Goal: Share content: Share content

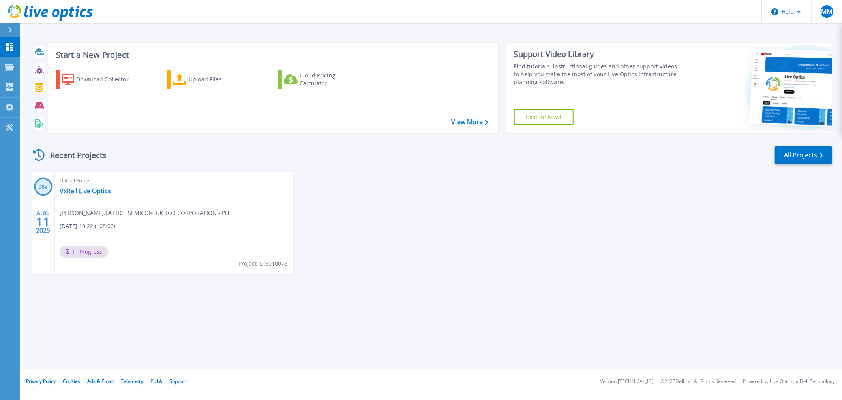
click at [103, 223] on span "[DATE] 10:22 (+08:00)" at bounding box center [88, 225] width 56 height 9
click at [91, 214] on span "Marco Matildo , LATTICE SEMICONDUCTOR CORPORATION - PH" at bounding box center [144, 212] width 169 height 9
click at [111, 244] on div "Optical Prime VxRail Live Optics Marco Matildo , LATTICE SEMICONDUCTOR CORPORAT…" at bounding box center [174, 222] width 238 height 102
click at [102, 220] on div "Optical Prime VxRail Live Optics Marco Matildo , LATTICE SEMICONDUCTOR CORPORAT…" at bounding box center [174, 222] width 238 height 102
click at [102, 190] on link "VxRail Live Optics" at bounding box center [85, 191] width 51 height 8
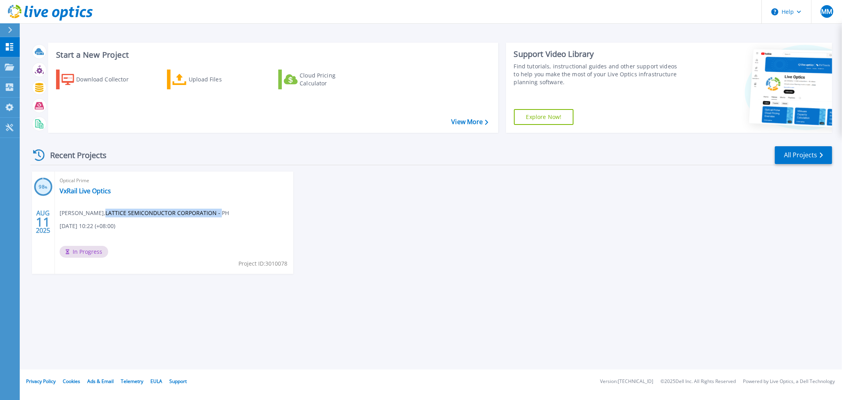
drag, startPoint x: 100, startPoint y: 210, endPoint x: 221, endPoint y: 220, distance: 121.2
click at [216, 211] on span "Marco Matildo , LATTICE SEMICONDUCTOR CORPORATION - PH" at bounding box center [144, 212] width 169 height 9
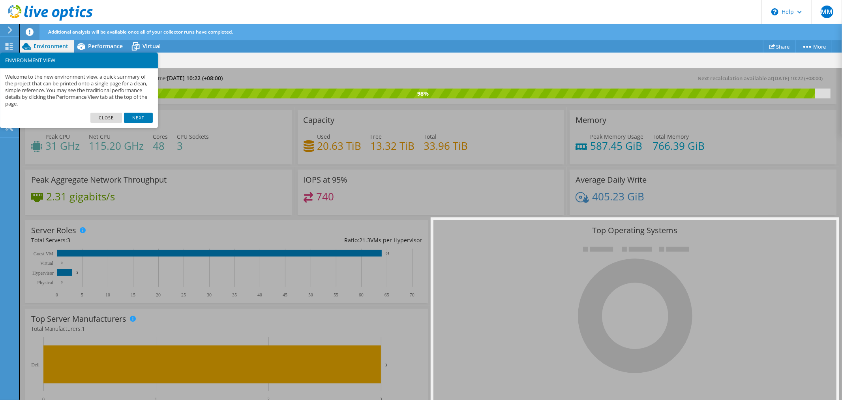
click at [109, 120] on link "Close" at bounding box center [106, 118] width 32 height 10
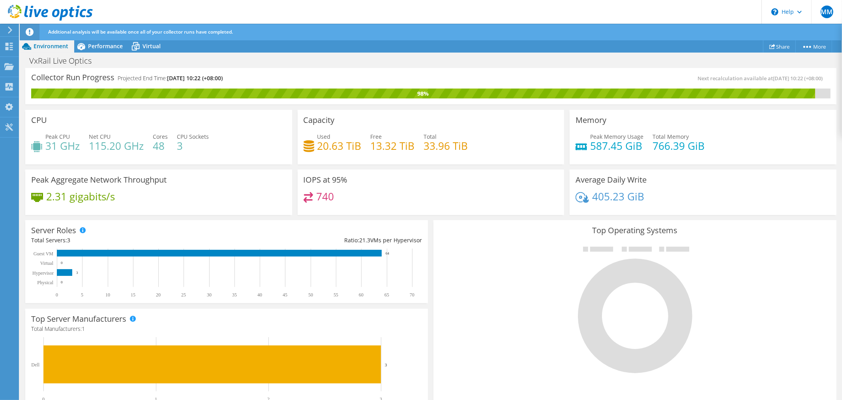
click at [813, 89] on div "98%" at bounding box center [431, 93] width 800 height 10
click at [810, 47] on circle at bounding box center [810, 47] width 2 height 2
click at [293, 65] on div "VxRail Live Optics Print" at bounding box center [431, 60] width 822 height 15
click at [303, 78] on div "Collector Run Progress Projected End Time: 08/12/2025, 10:22 (+08:00)" at bounding box center [231, 81] width 400 height 15
drag, startPoint x: 525, startPoint y: 344, endPoint x: 551, endPoint y: 242, distance: 105.9
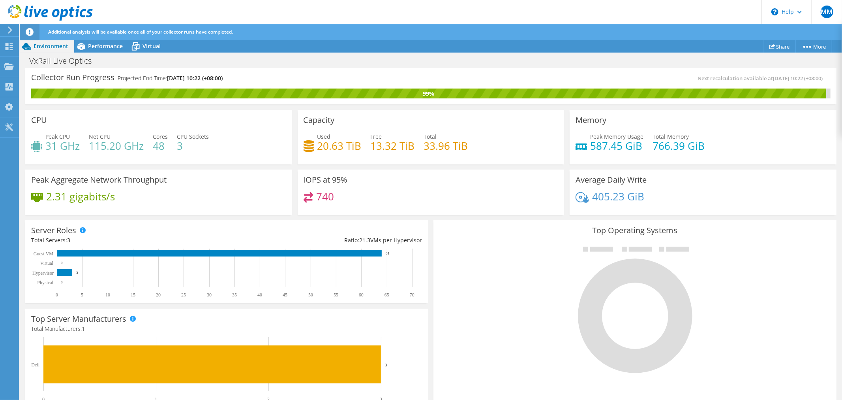
click at [525, 344] on div at bounding box center [634, 308] width 391 height 133
click at [781, 45] on link "Share" at bounding box center [779, 46] width 33 height 12
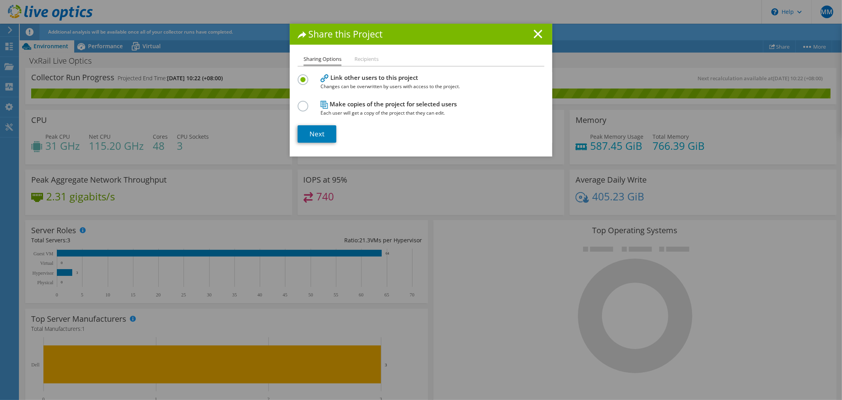
click at [365, 60] on li "Recipients" at bounding box center [367, 59] width 24 height 10
click at [534, 33] on line at bounding box center [538, 34] width 8 height 8
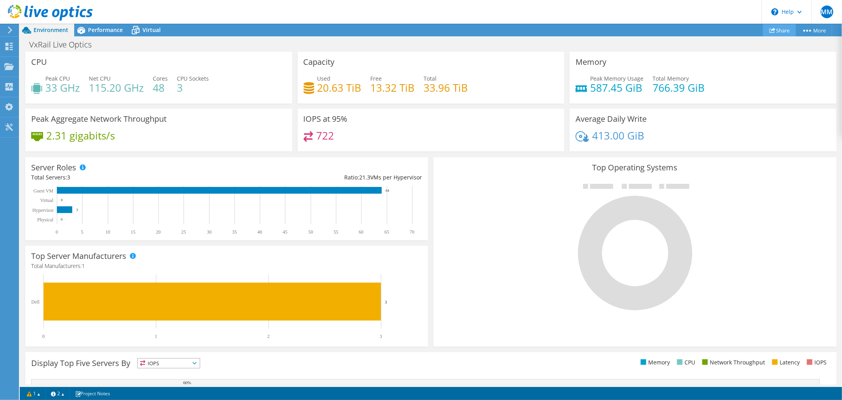
click at [775, 28] on link "Share" at bounding box center [779, 30] width 33 height 12
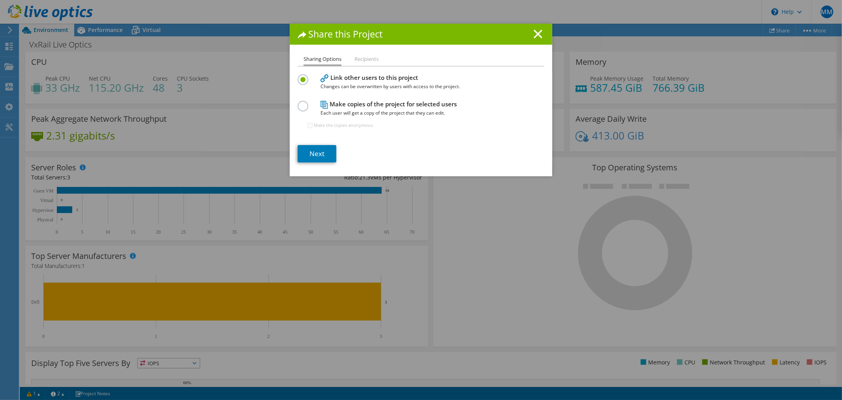
click at [364, 58] on li "Recipients" at bounding box center [367, 59] width 24 height 10
click at [303, 103] on label at bounding box center [305, 102] width 14 height 2
click at [0, 0] on input "radio" at bounding box center [0, 0] width 0 height 0
click at [301, 103] on label at bounding box center [305, 102] width 14 height 2
click at [0, 0] on input "radio" at bounding box center [0, 0] width 0 height 0
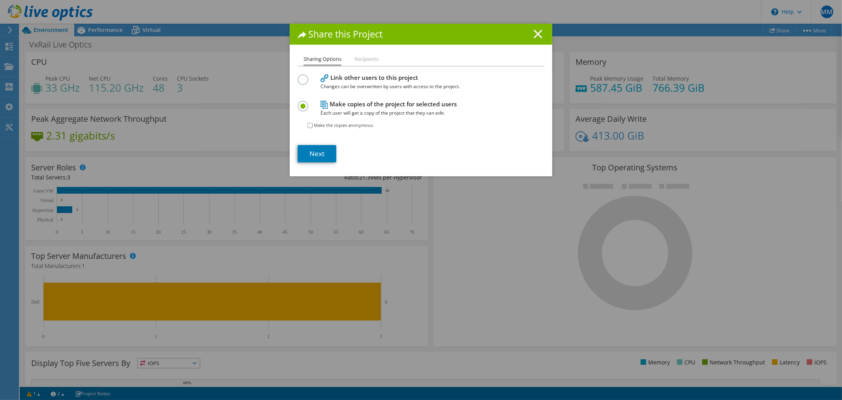
click at [534, 34] on icon at bounding box center [538, 34] width 9 height 9
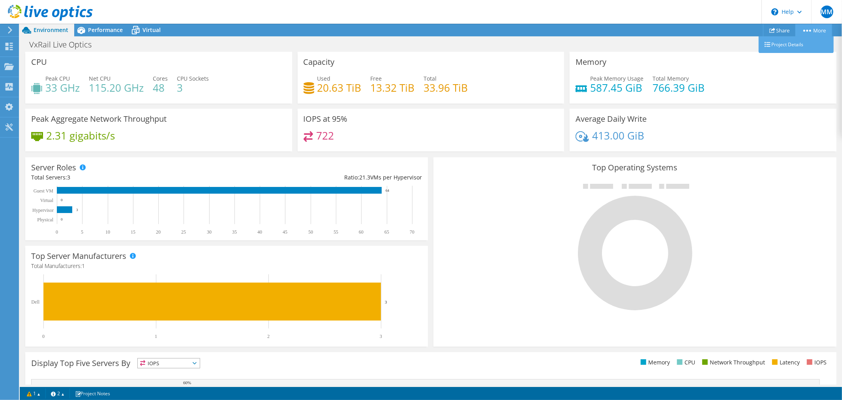
click at [807, 30] on icon at bounding box center [807, 31] width 8 height 2
click at [102, 29] on span "Performance" at bounding box center [105, 30] width 35 height 8
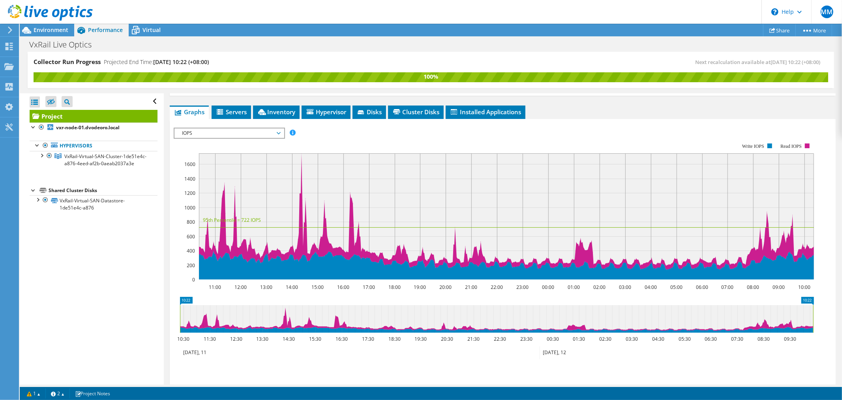
scroll to position [131, 0]
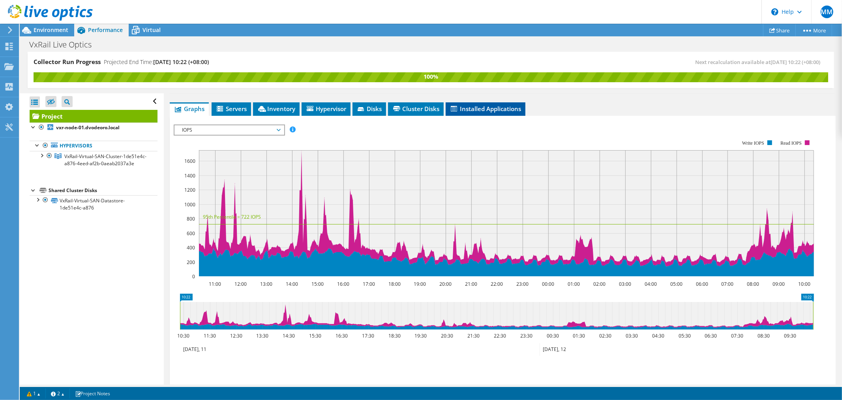
click at [491, 107] on span "Installed Applications" at bounding box center [486, 109] width 72 height 8
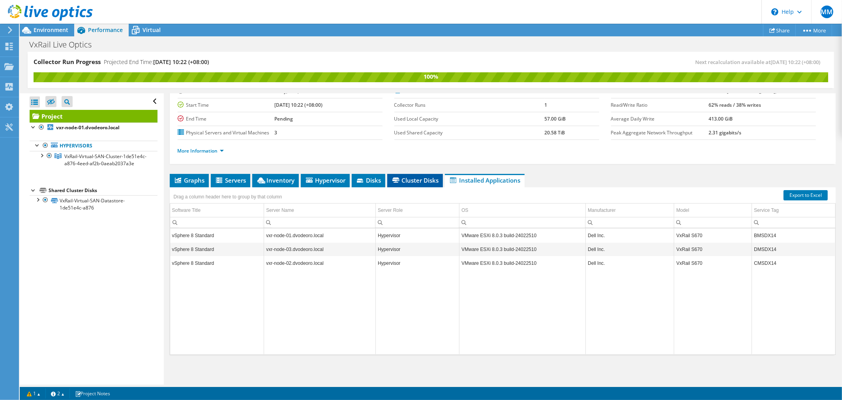
click at [407, 176] on span "Cluster Disks" at bounding box center [415, 180] width 48 height 8
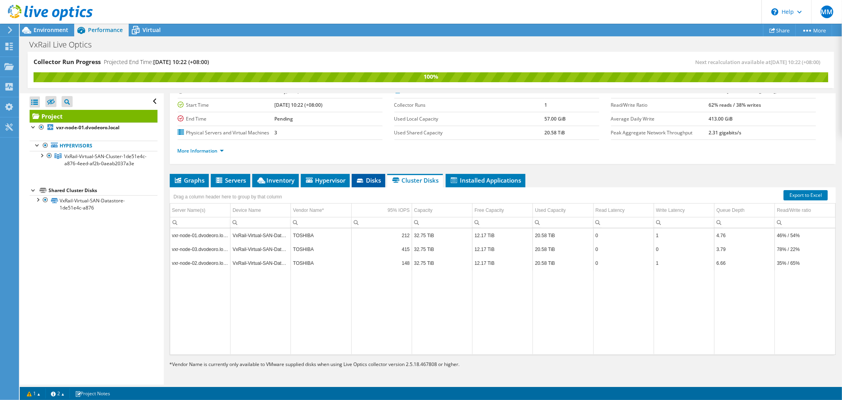
click at [366, 180] on span "Disks" at bounding box center [369, 180] width 26 height 8
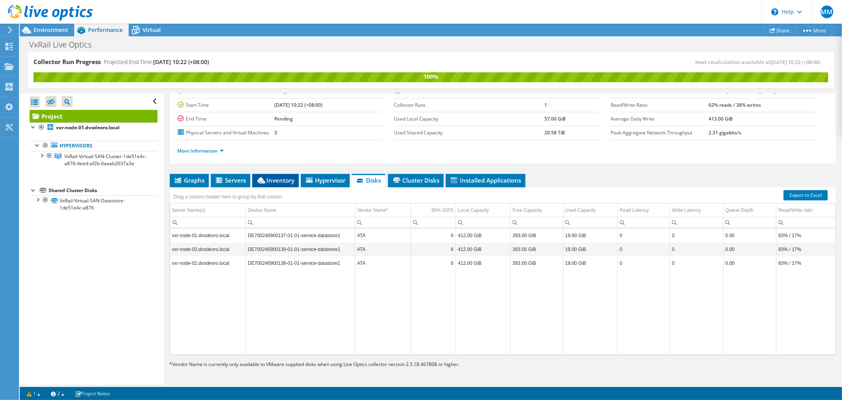
click at [286, 181] on span "Inventory" at bounding box center [275, 180] width 39 height 8
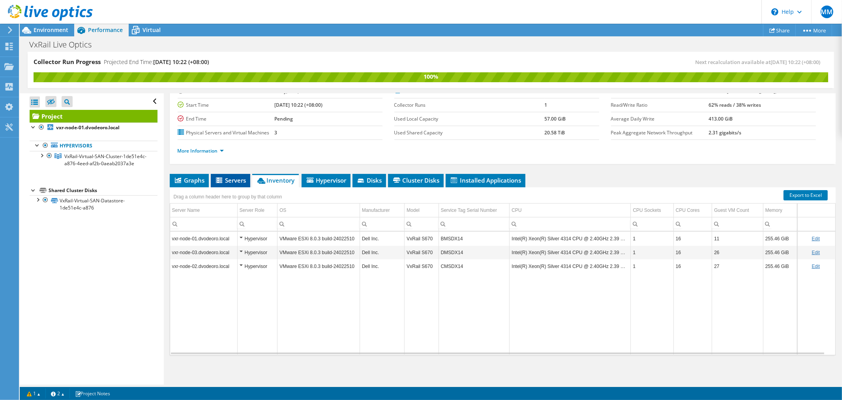
click at [234, 181] on span "Servers" at bounding box center [231, 180] width 32 height 8
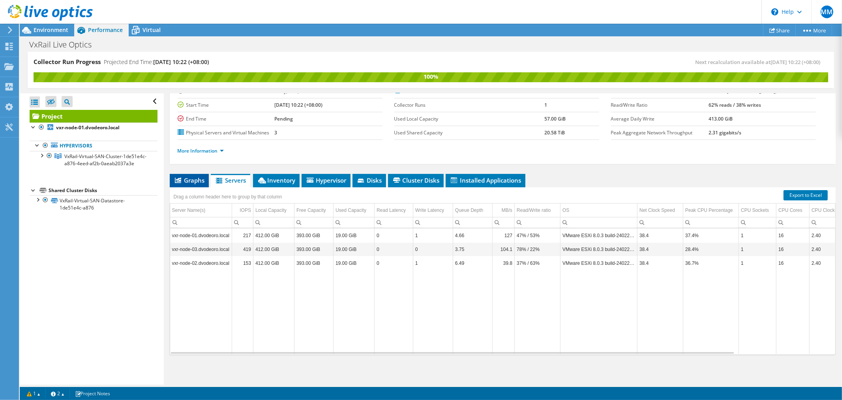
click at [195, 181] on span "Graphs" at bounding box center [189, 180] width 31 height 8
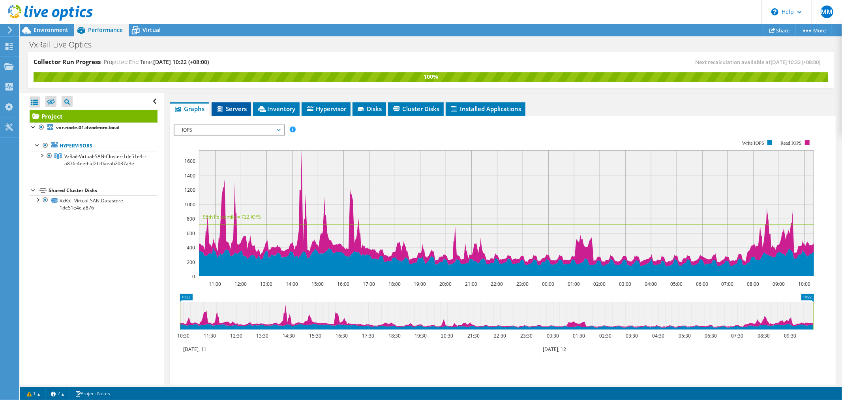
click at [220, 106] on icon at bounding box center [220, 109] width 6 height 6
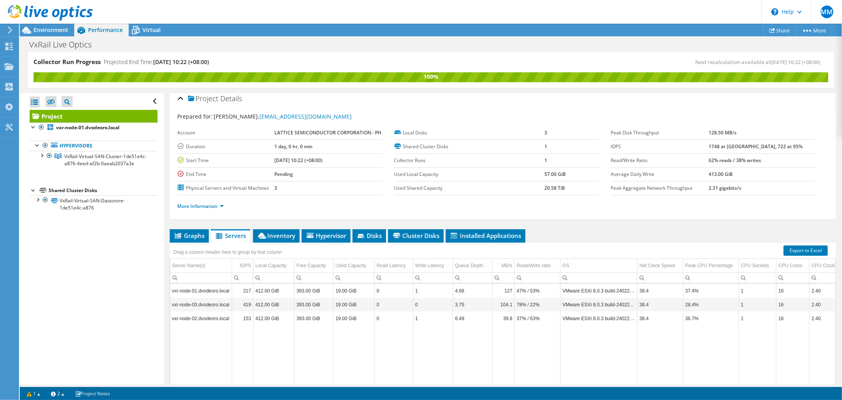
scroll to position [0, 0]
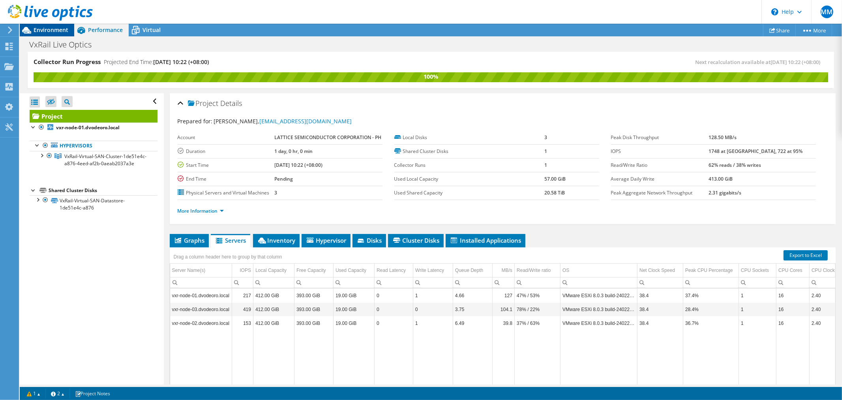
click at [56, 30] on span "Environment" at bounding box center [51, 30] width 35 height 8
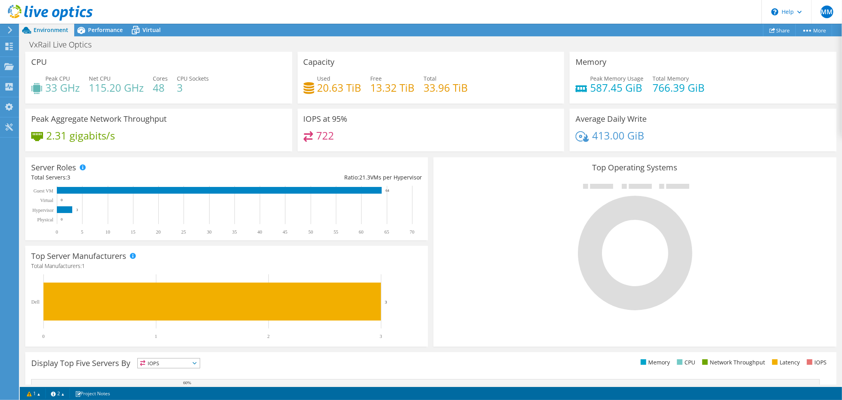
click at [9, 31] on icon at bounding box center [10, 29] width 6 height 7
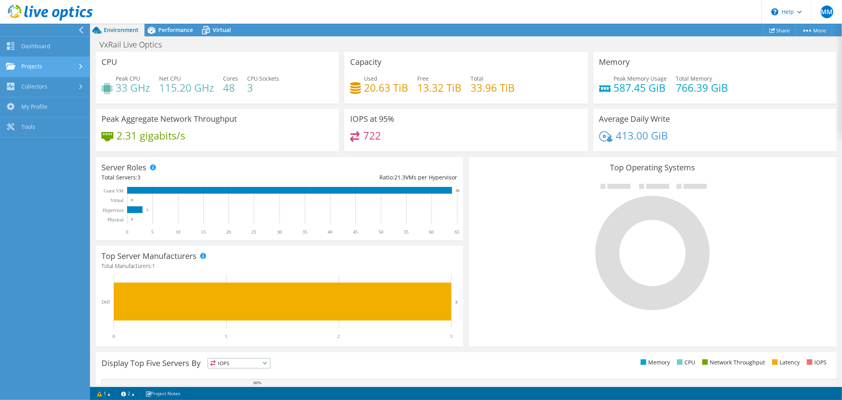
click at [51, 64] on link "Projects" at bounding box center [45, 67] width 90 height 20
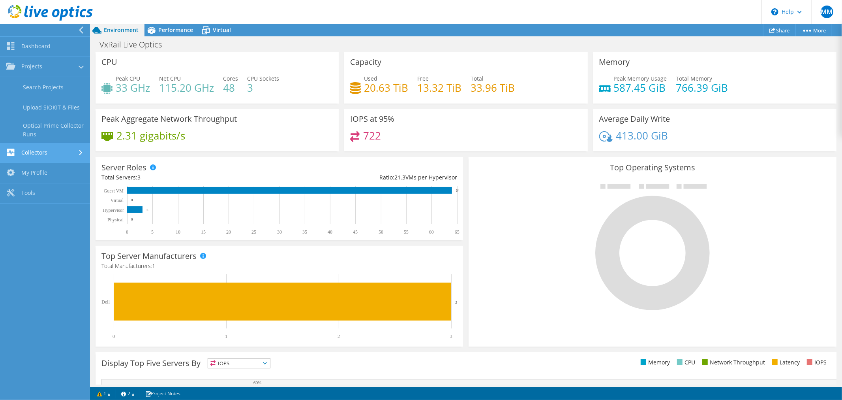
click at [55, 156] on link "Collectors" at bounding box center [45, 153] width 90 height 20
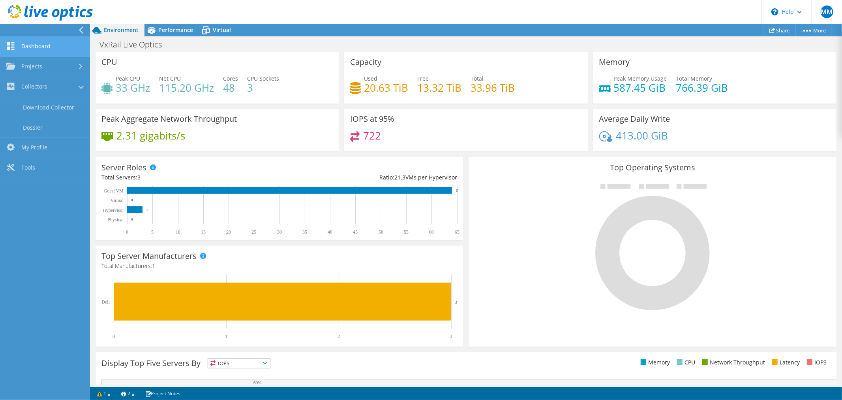
click at [50, 46] on link "Dashboard" at bounding box center [45, 47] width 90 height 20
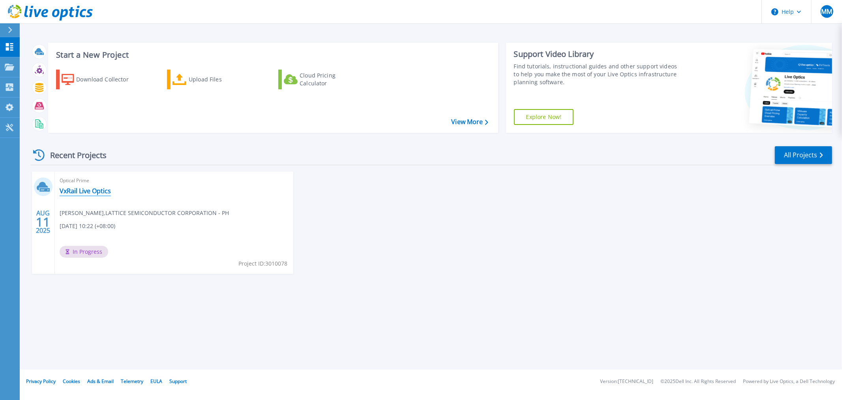
click at [103, 191] on link "VxRail Live Optics" at bounding box center [85, 191] width 51 height 8
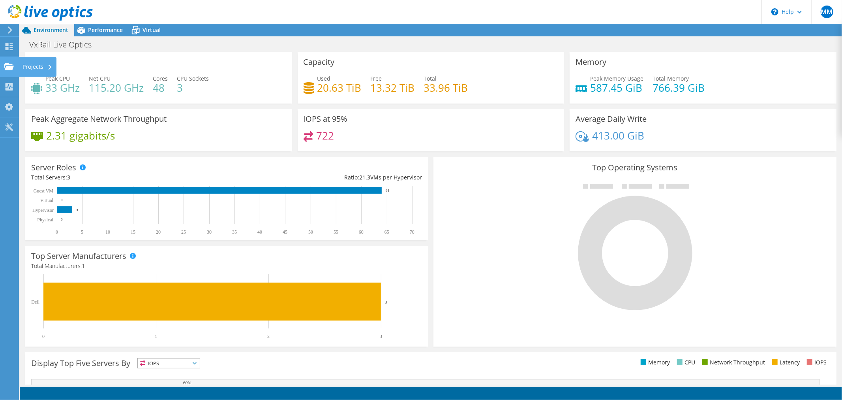
click at [39, 66] on div "Projects" at bounding box center [38, 67] width 38 height 20
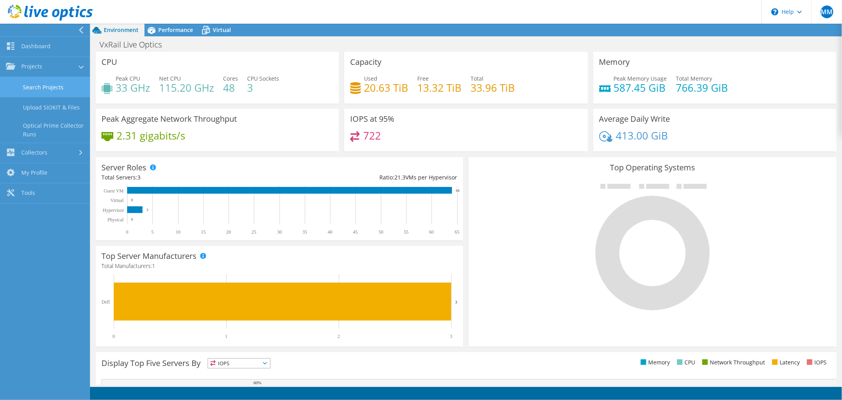
click at [60, 89] on link "Search Projects" at bounding box center [45, 87] width 90 height 20
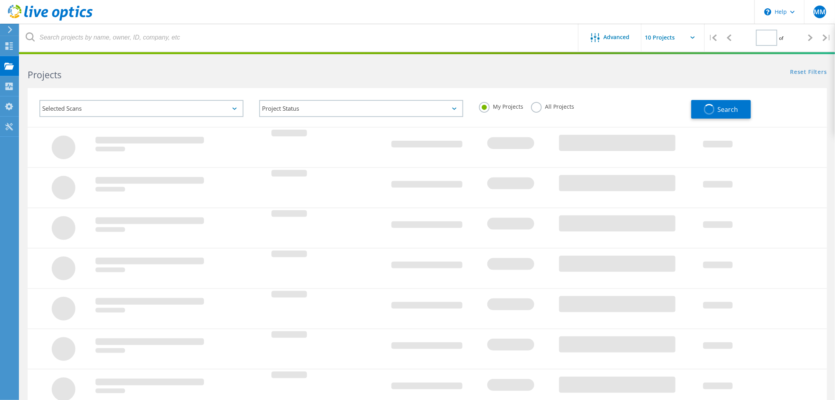
type input "1"
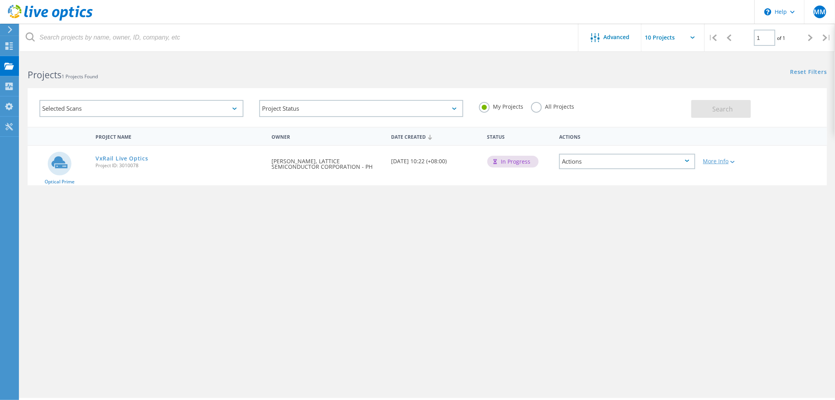
click at [734, 161] on icon at bounding box center [733, 162] width 4 height 2
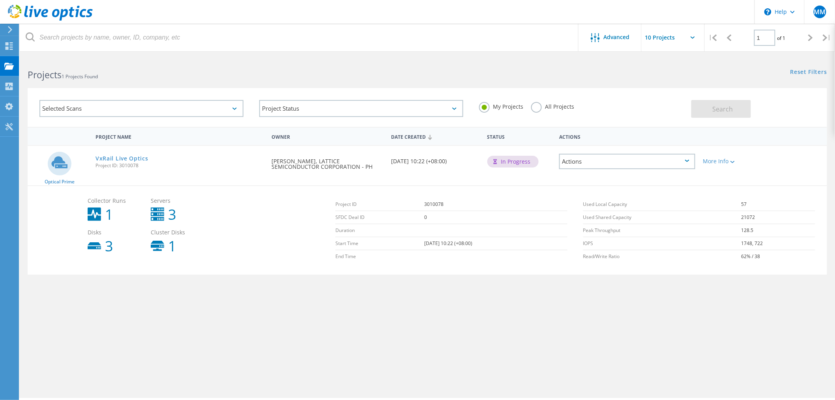
click at [661, 160] on div "Actions" at bounding box center [627, 161] width 136 height 15
click at [591, 167] on div "Share" at bounding box center [627, 167] width 135 height 12
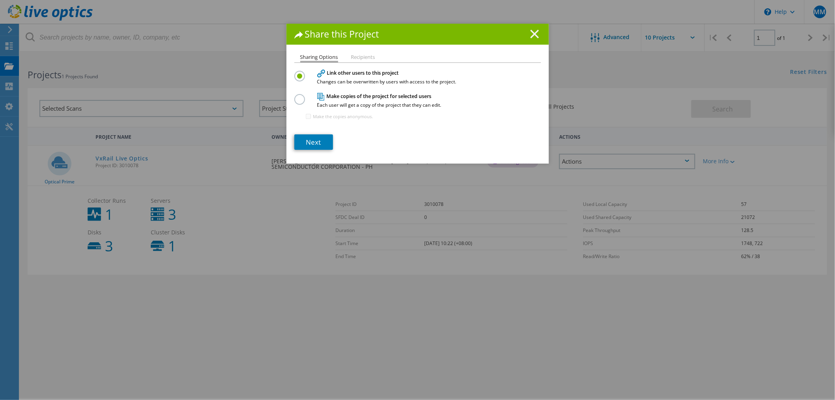
click at [531, 30] on icon at bounding box center [535, 34] width 9 height 9
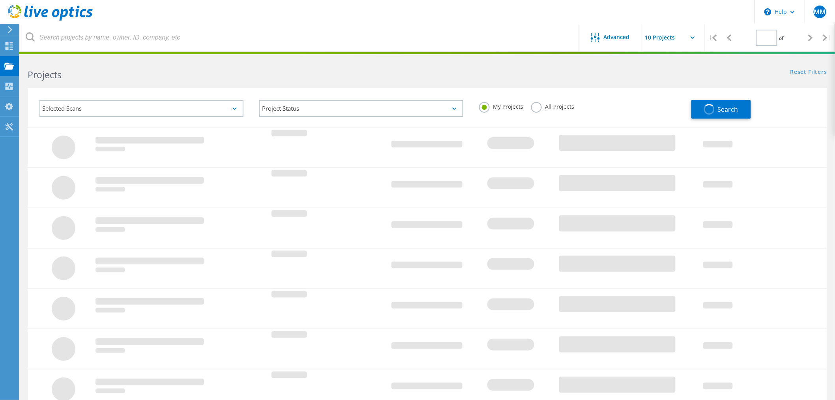
type input "1"
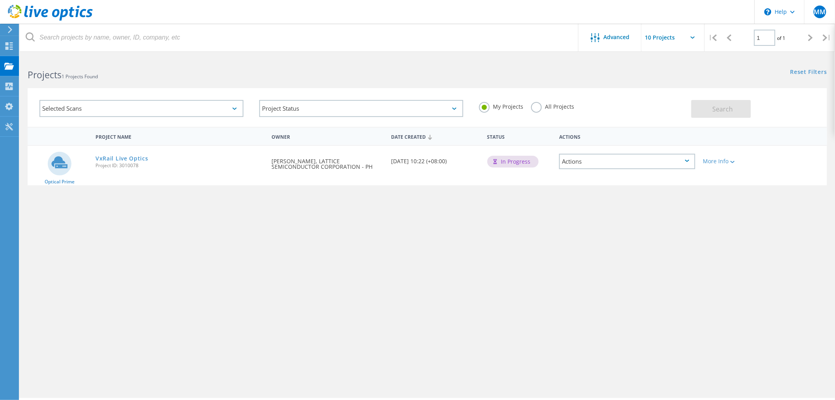
click at [295, 229] on div "Project Name Owner Date Created Status Actions Optical Prime VxRail Live Optics…" at bounding box center [428, 229] width 800 height 205
click at [516, 162] on div "In Progress" at bounding box center [513, 162] width 51 height 12
click at [719, 160] on div "More Info" at bounding box center [732, 161] width 56 height 6
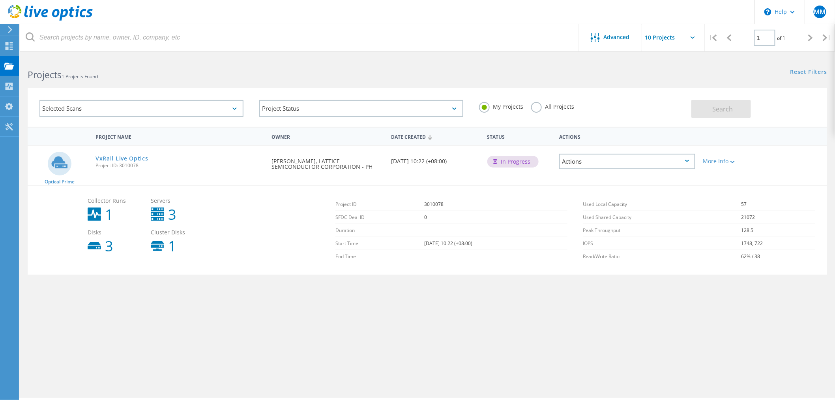
click at [539, 344] on div "Advanced | 1 of 1 | Email Address Project Name Company Date Created Project Id …" at bounding box center [428, 227] width 816 height 340
click at [126, 156] on link "VxRail Live Optics" at bounding box center [122, 159] width 53 height 6
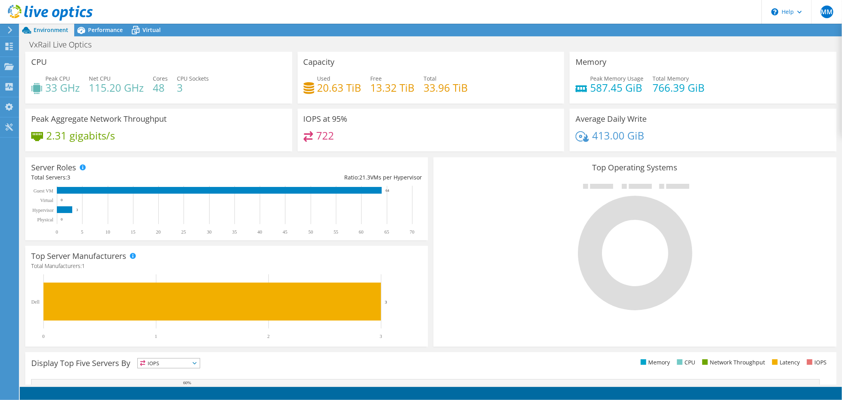
scroll to position [168, 0]
click at [153, 31] on span "Virtual" at bounding box center [152, 30] width 18 height 8
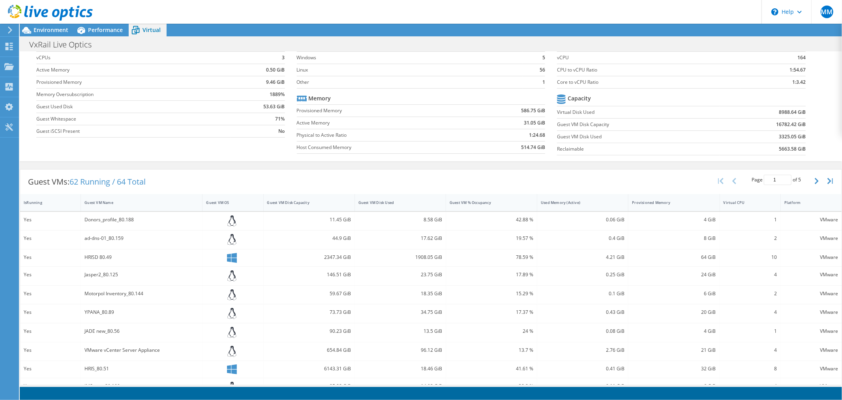
scroll to position [0, 0]
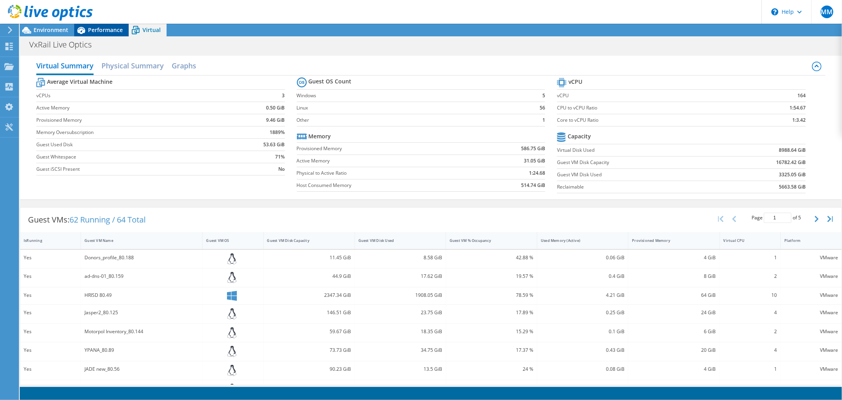
click at [111, 32] on span "Performance" at bounding box center [105, 30] width 35 height 8
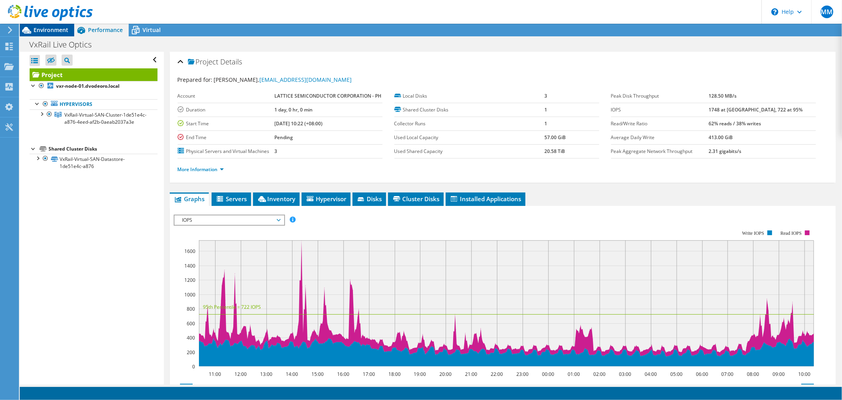
click at [58, 29] on span "Environment" at bounding box center [51, 30] width 35 height 8
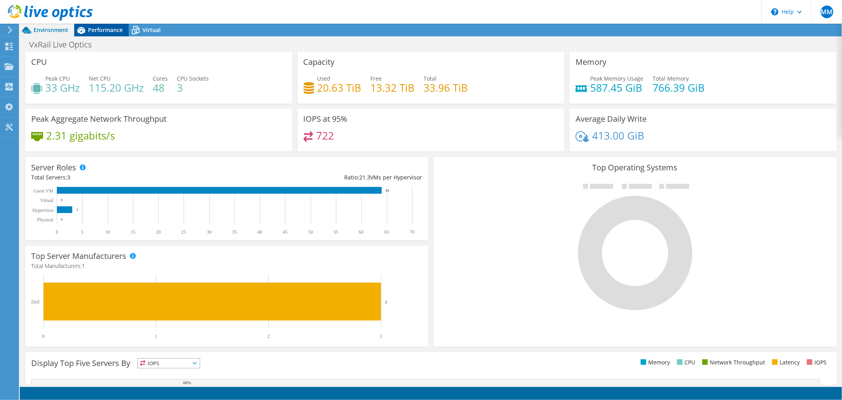
click at [79, 30] on icon at bounding box center [81, 30] width 8 height 7
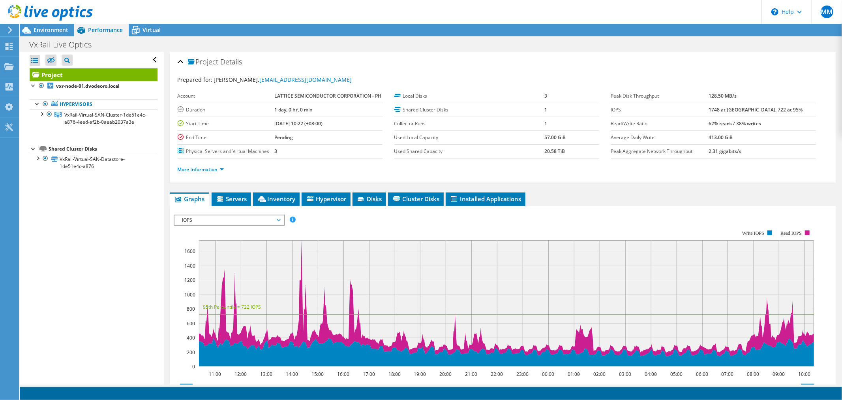
drag, startPoint x: 45, startPoint y: 30, endPoint x: 44, endPoint y: 36, distance: 6.8
click at [45, 30] on span "Environment" at bounding box center [51, 30] width 35 height 8
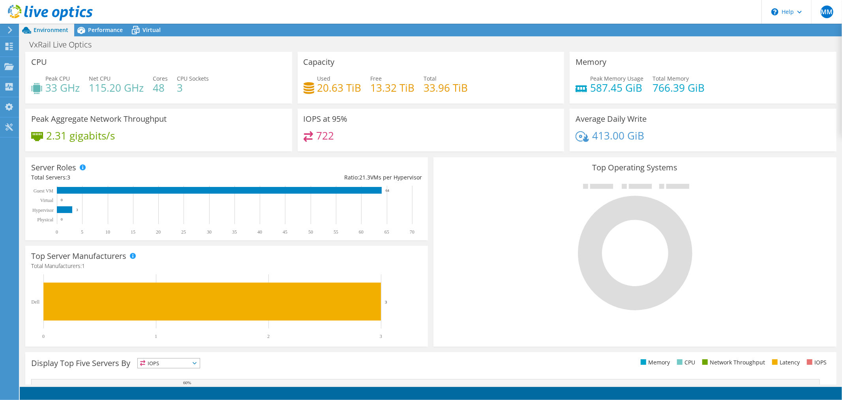
scroll to position [127, 0]
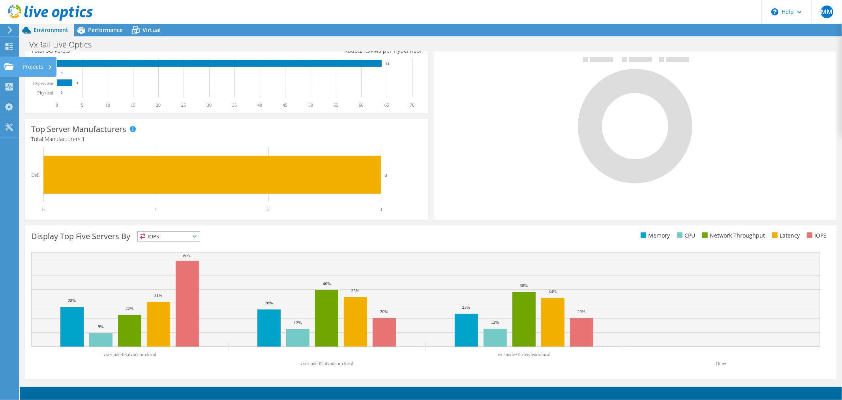
click at [13, 66] on use at bounding box center [8, 66] width 9 height 7
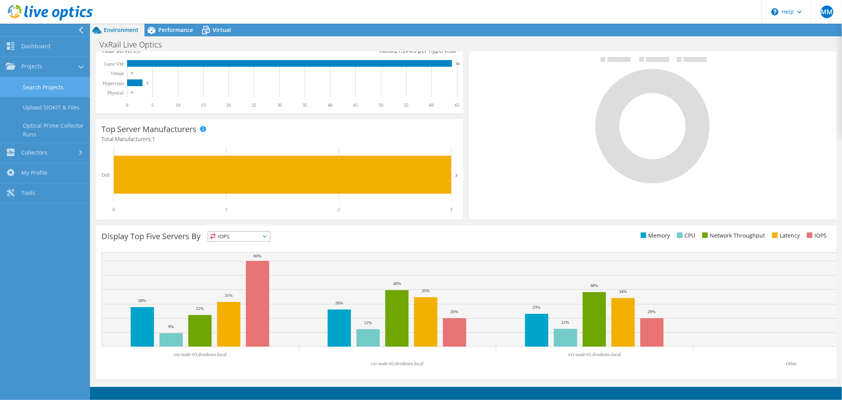
click at [40, 84] on link "Search Projects" at bounding box center [45, 87] width 90 height 20
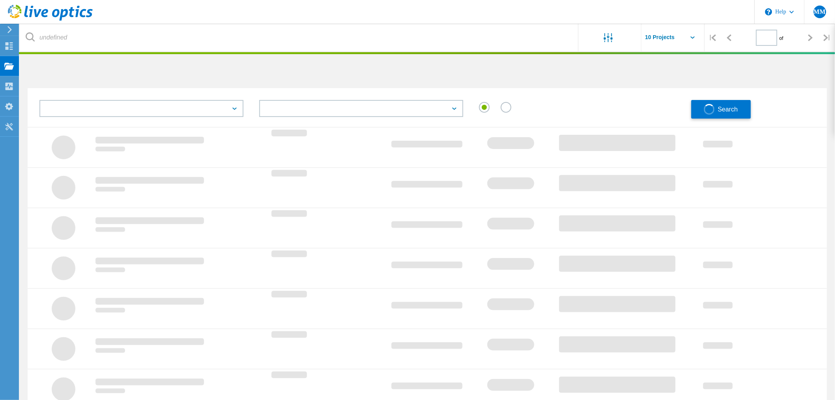
type input "1"
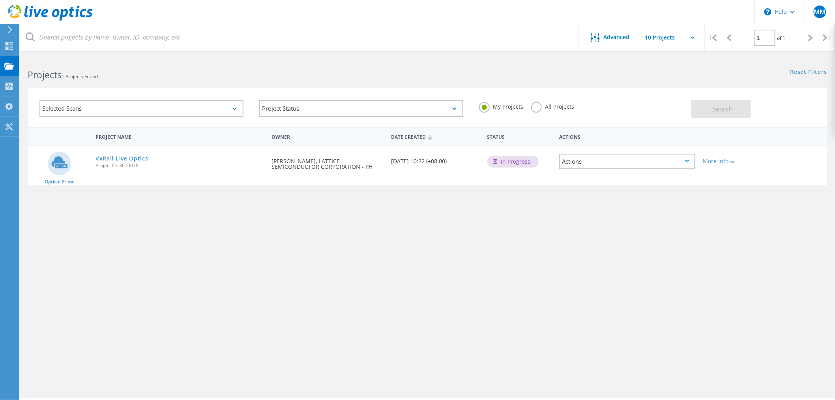
click at [500, 159] on div "In Progress" at bounding box center [513, 162] width 51 height 12
click at [385, 165] on div "Requested By Marco Matildo, LATTICE SEMICONDUCTOR CORPORATION - PH" at bounding box center [328, 162] width 120 height 32
click at [441, 160] on div "Date Created 08/11/2025, 10:22 (+08:00)" at bounding box center [436, 159] width 96 height 26
click at [532, 151] on div "In Progress" at bounding box center [520, 161] width 72 height 30
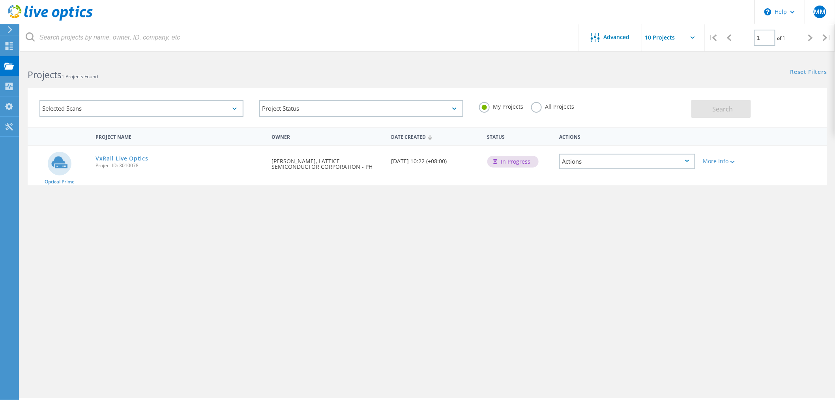
click at [528, 162] on div "In Progress" at bounding box center [513, 162] width 51 height 12
drag, startPoint x: 528, startPoint y: 162, endPoint x: 681, endPoint y: 163, distance: 153.2
click at [529, 163] on div "In Progress" at bounding box center [513, 162] width 51 height 12
click at [726, 164] on div "More Info" at bounding box center [732, 159] width 64 height 26
click at [730, 159] on div at bounding box center [732, 161] width 6 height 5
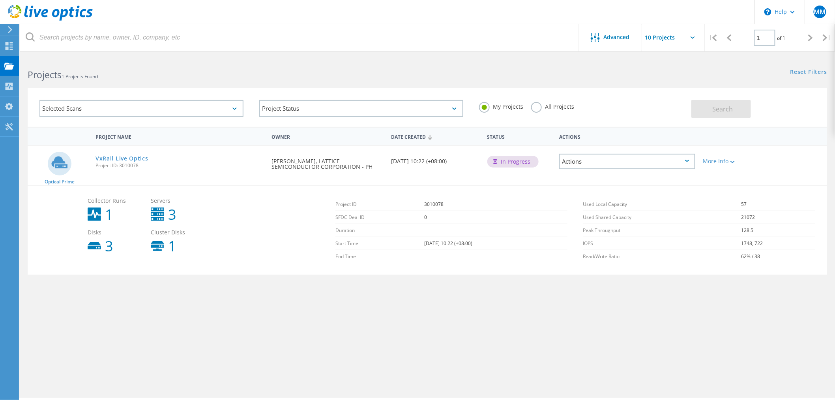
click at [574, 340] on div "Advanced | 1 of 1 | Email Address Project Name Company Date Created Project Id …" at bounding box center [428, 227] width 816 height 340
click at [639, 338] on div "Project Name Owner Date Created Status Actions Optical Prime VxRail Live Optics…" at bounding box center [428, 233] width 816 height 213
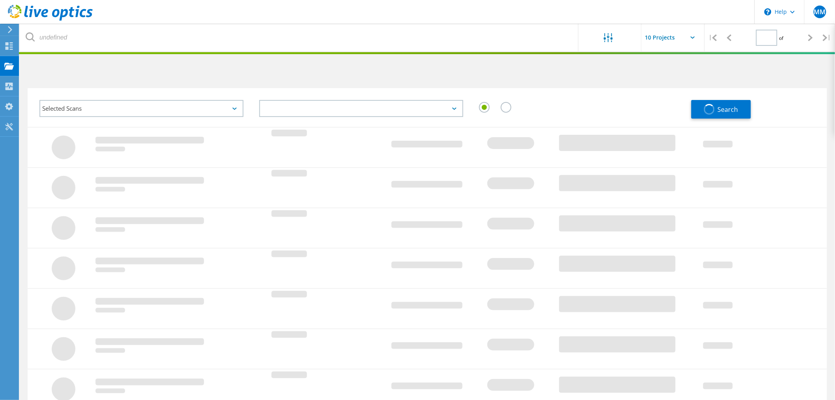
type input "1"
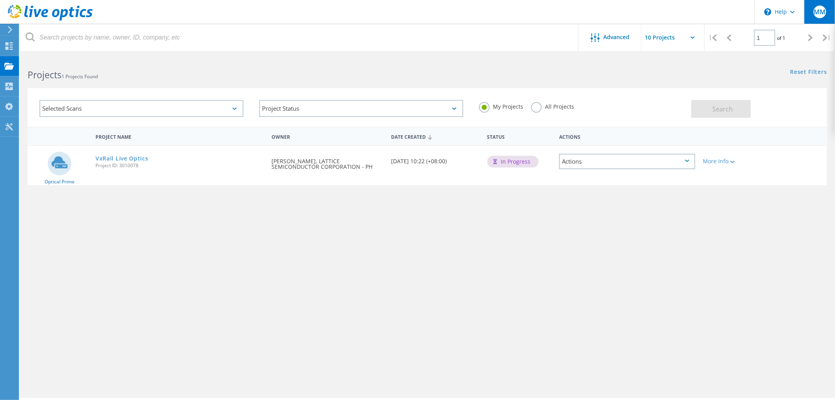
click at [829, 11] on div "MM" at bounding box center [820, 12] width 31 height 24
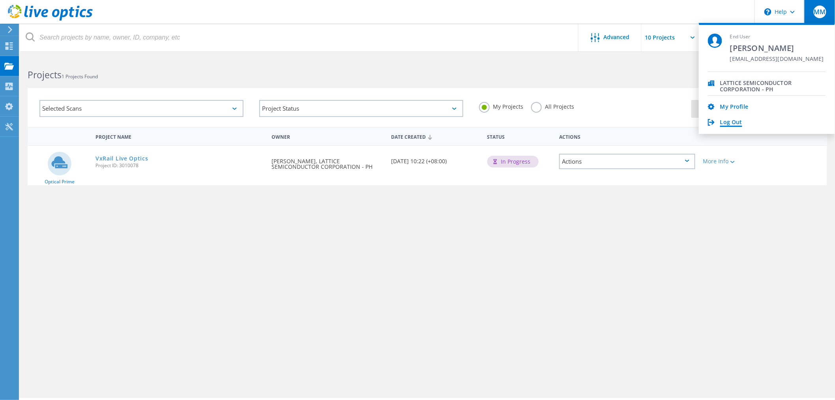
click at [736, 121] on link "Log Out" at bounding box center [732, 123] width 22 height 8
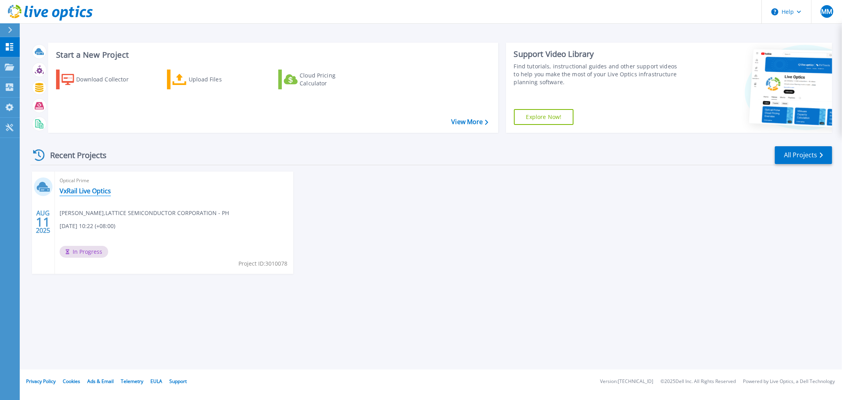
click at [90, 191] on link "VxRail Live Optics" at bounding box center [85, 191] width 51 height 8
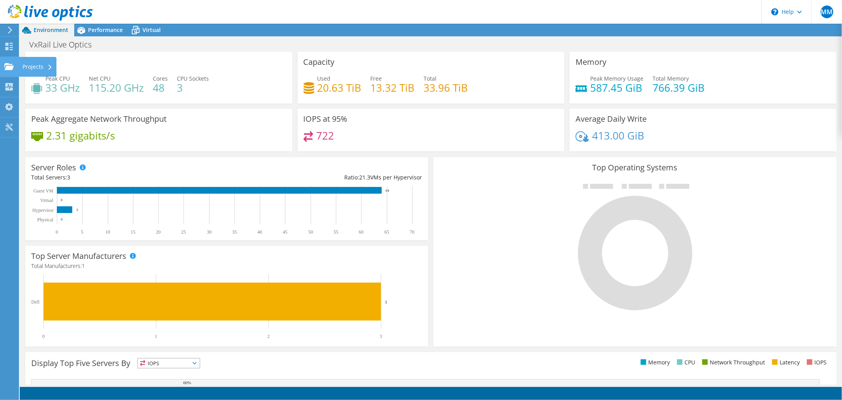
click at [8, 66] on use at bounding box center [8, 66] width 9 height 7
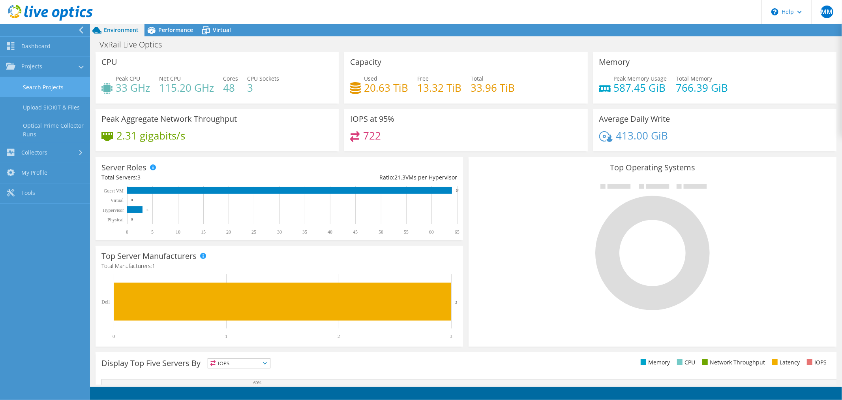
click at [65, 91] on link "Search Projects" at bounding box center [45, 87] width 90 height 20
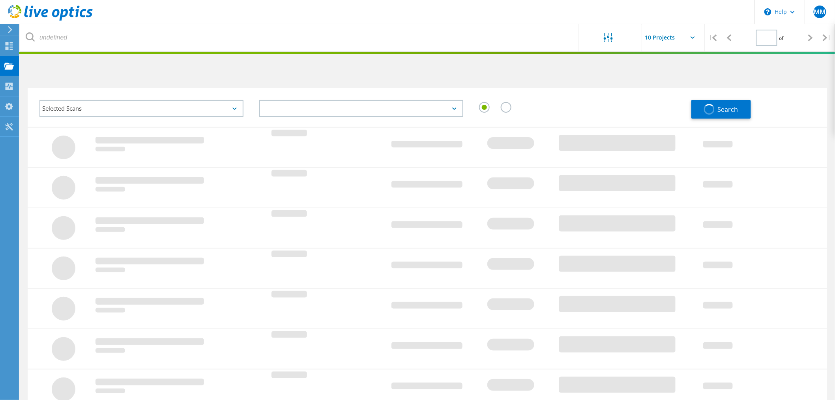
type input "1"
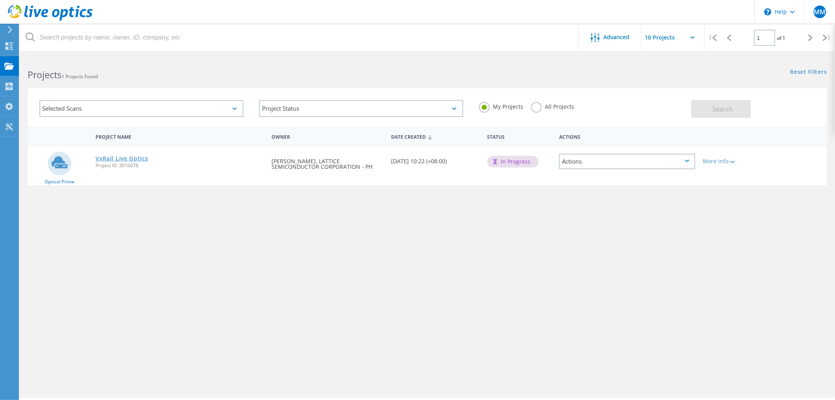
click at [127, 156] on link "VxRail Live Optics" at bounding box center [122, 159] width 53 height 6
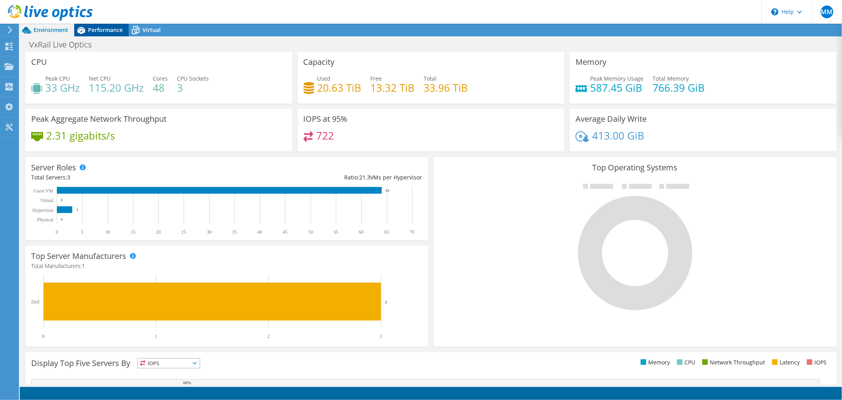
click at [116, 29] on span "Performance" at bounding box center [105, 30] width 35 height 8
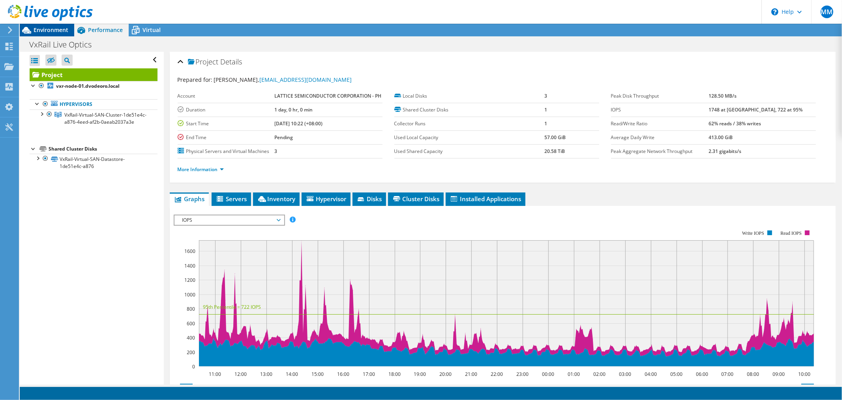
click at [39, 30] on span "Environment" at bounding box center [51, 30] width 35 height 8
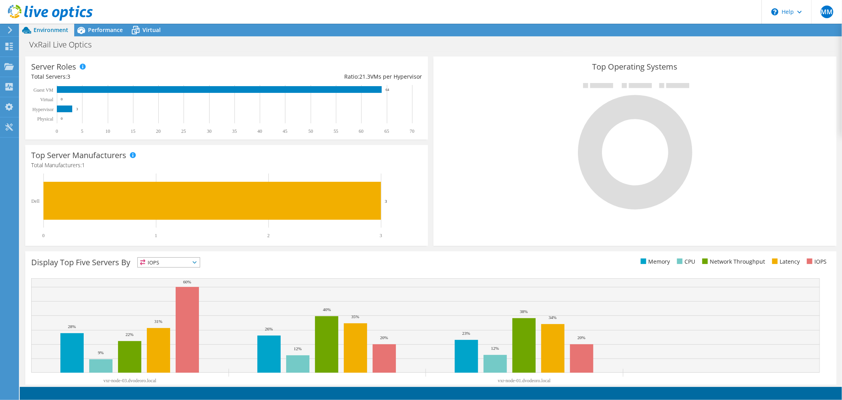
scroll to position [127, 0]
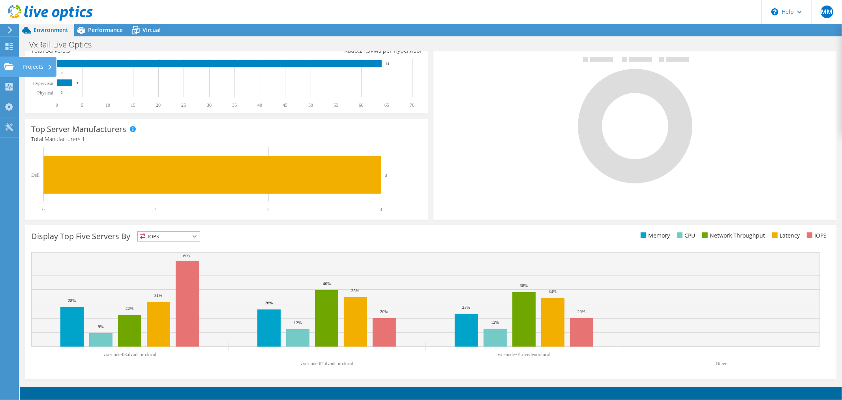
click at [9, 66] on use at bounding box center [8, 66] width 9 height 7
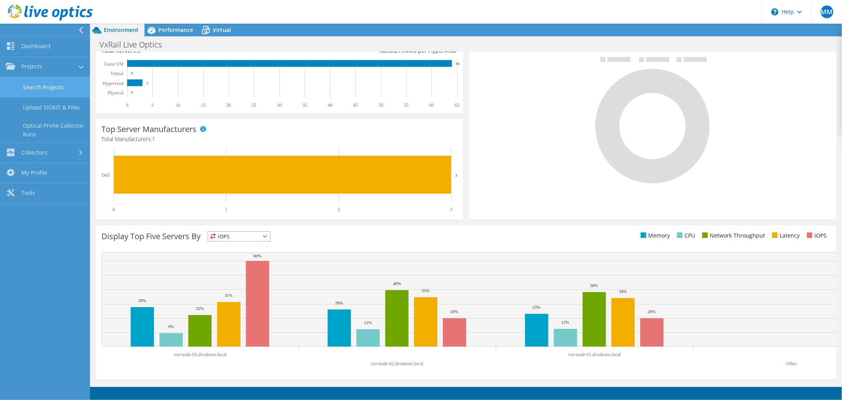
click at [51, 88] on link "Search Projects" at bounding box center [45, 87] width 90 height 20
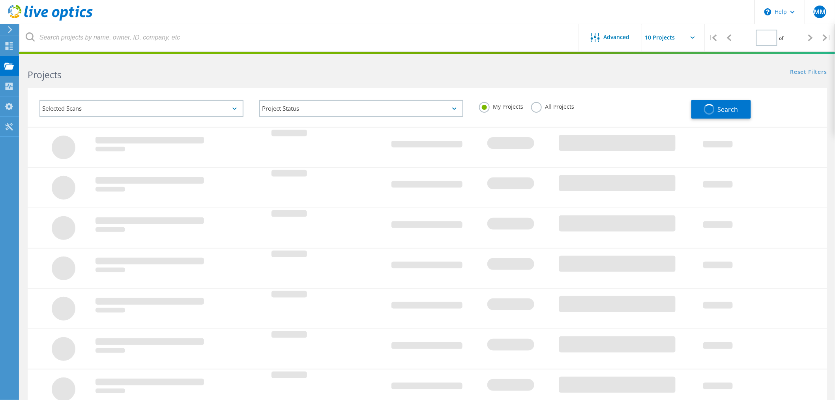
type input "1"
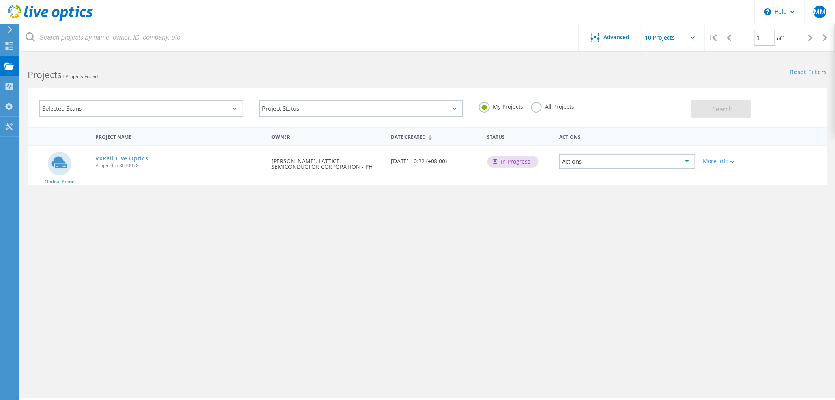
drag, startPoint x: 109, startPoint y: 157, endPoint x: 500, endPoint y: 240, distance: 399.6
click at [500, 240] on div "Project Name Owner Date Created Status Actions Optical Prime VxRail Live Optics…" at bounding box center [428, 229] width 800 height 205
click at [428, 174] on div "Optical Prime VxRail Live Optics Project ID: 3010078 Requested By Marco Matildo…" at bounding box center [428, 165] width 800 height 39
click at [731, 159] on div at bounding box center [732, 161] width 6 height 5
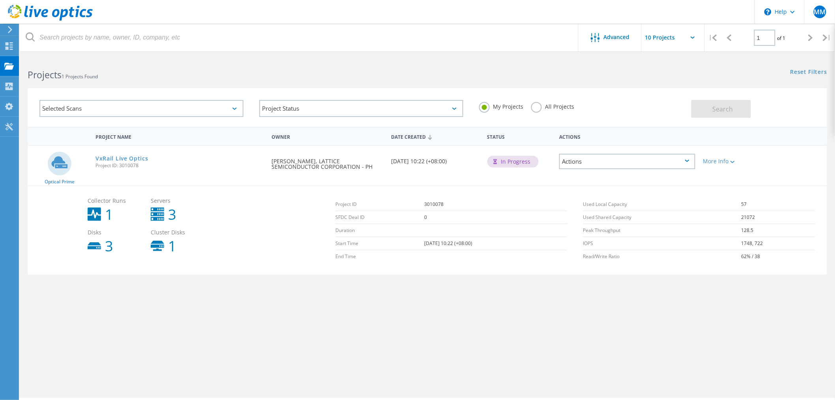
click at [272, 238] on div "Collector Runs 1 Servers 3 Disks 3 Cluster Disks 1" at bounding box center [208, 225] width 248 height 63
click at [372, 255] on td "End Time" at bounding box center [380, 256] width 89 height 13
click at [399, 250] on td "End Time" at bounding box center [380, 256] width 89 height 13
drag, startPoint x: 399, startPoint y: 250, endPoint x: 479, endPoint y: 338, distance: 119.1
click at [400, 250] on td "End Time" at bounding box center [380, 256] width 89 height 13
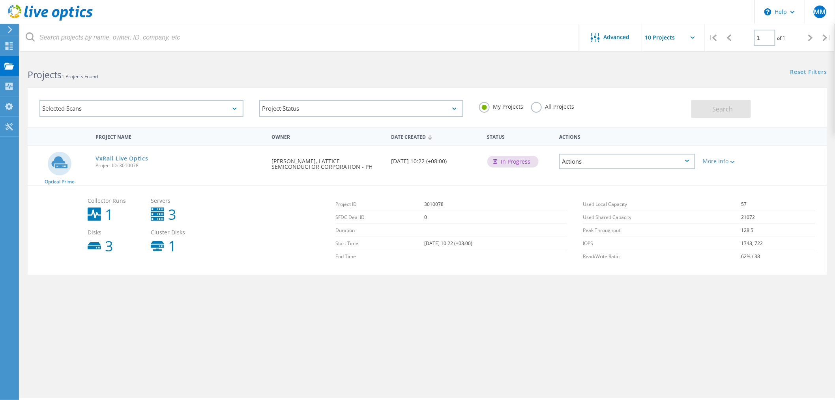
click at [376, 328] on div "Project Name Owner Date Created Status Actions Optical Prime VxRail Live Optics…" at bounding box center [428, 229] width 800 height 205
click at [545, 148] on div "In Progress" at bounding box center [520, 161] width 72 height 30
click at [61, 171] on circle at bounding box center [60, 164] width 24 height 24
click at [111, 159] on link "VxRail Live Optics" at bounding box center [122, 159] width 53 height 6
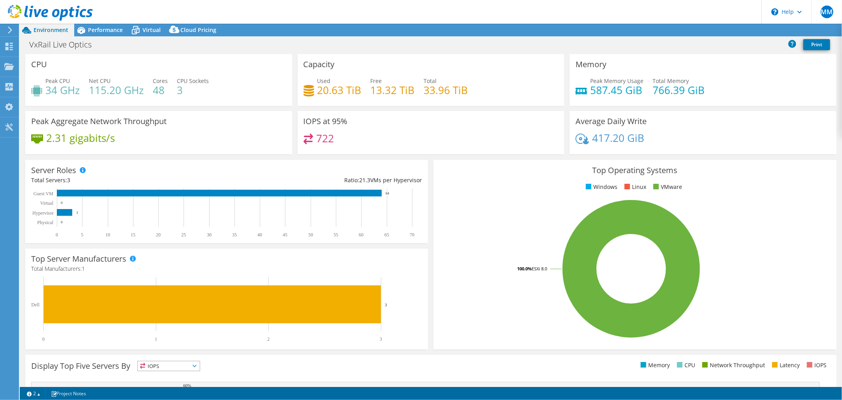
select select "USD"
click at [747, 46] on link "vSAN ReadyNode Sizer" at bounding box center [759, 44] width 75 height 17
click at [698, 31] on link "Reports" at bounding box center [709, 30] width 38 height 12
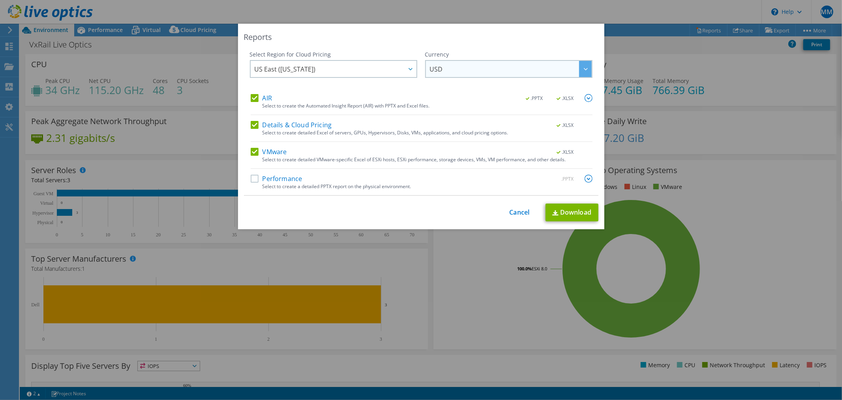
click at [449, 66] on span "USD" at bounding box center [511, 69] width 162 height 16
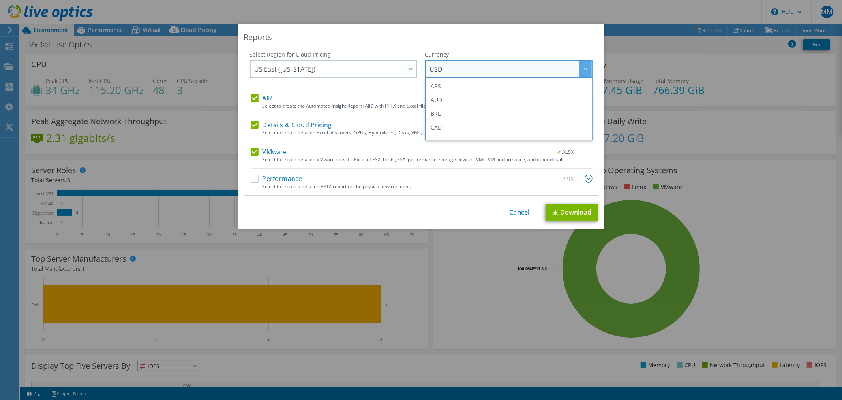
scroll to position [286, 0]
click at [372, 88] on div "Select Region for Cloud Pricing Asia Pacific (Hong Kong) Asia Pacific (Mumbai) …" at bounding box center [333, 72] width 167 height 43
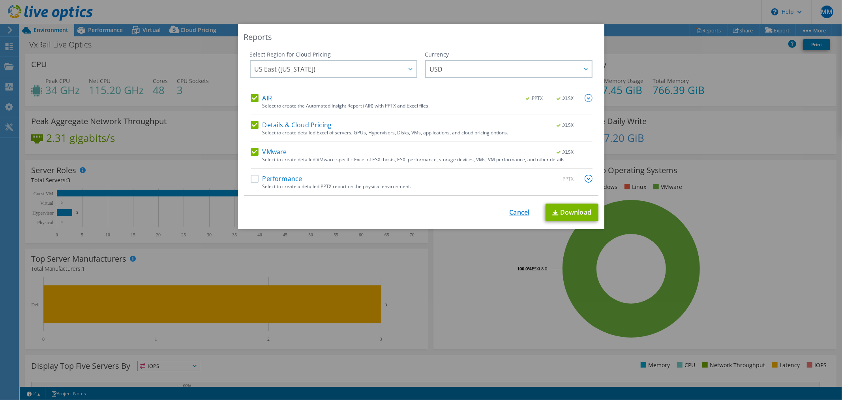
click at [515, 212] on link "Cancel" at bounding box center [520, 212] width 20 height 8
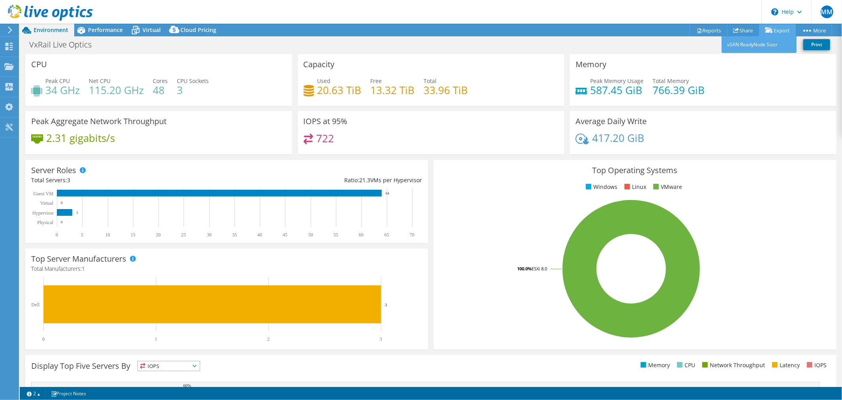
click at [767, 32] on icon at bounding box center [769, 30] width 8 height 6
click at [734, 29] on use at bounding box center [736, 30] width 6 height 5
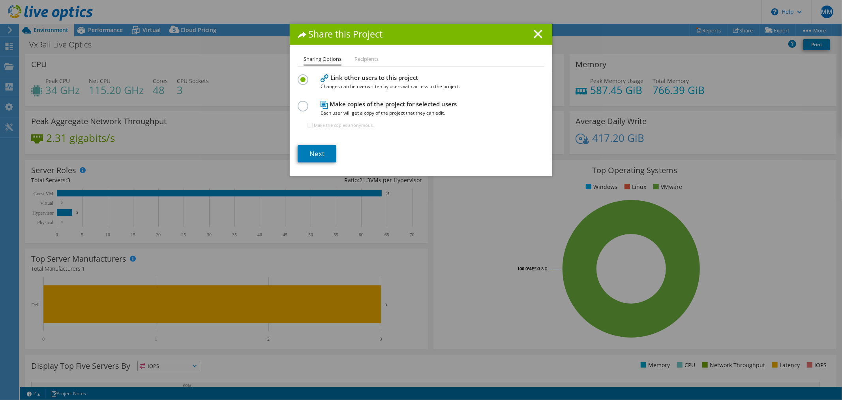
drag, startPoint x: 422, startPoint y: 143, endPoint x: 431, endPoint y: 135, distance: 12.6
click at [422, 144] on section "Link other users to this project Changes can be overwritten by users with acces…" at bounding box center [421, 117] width 247 height 90
click at [534, 34] on line at bounding box center [538, 34] width 8 height 8
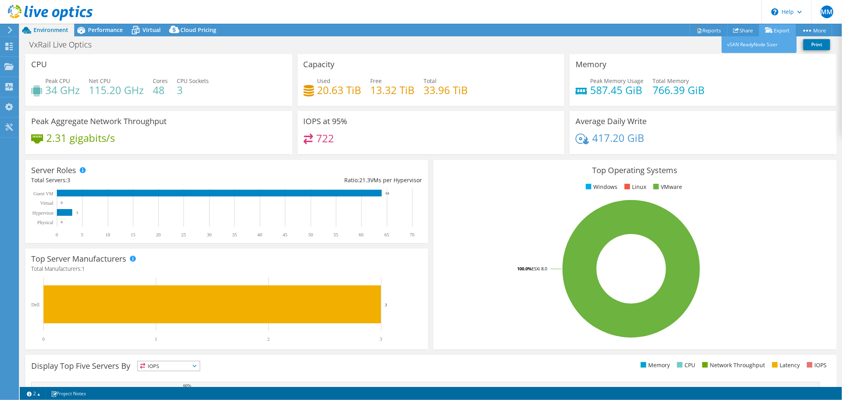
click at [781, 32] on link "Export" at bounding box center [777, 30] width 37 height 12
click at [737, 28] on link "Share" at bounding box center [743, 30] width 32 height 12
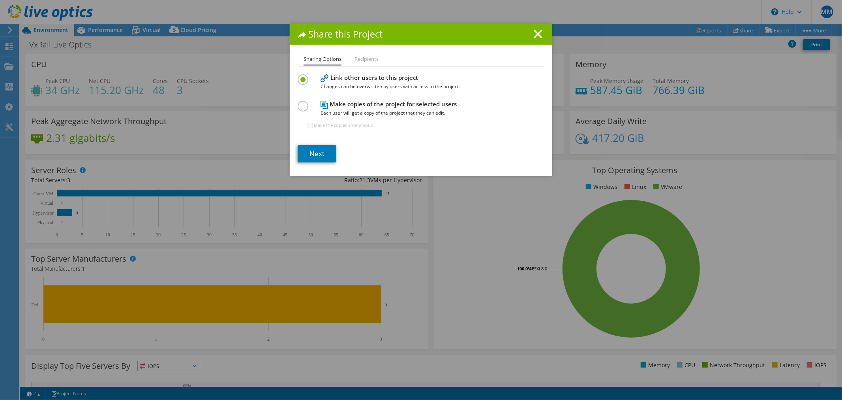
click at [361, 60] on li "Recipients" at bounding box center [367, 59] width 24 height 10
click at [326, 60] on li "Sharing Options" at bounding box center [323, 59] width 38 height 11
click at [319, 154] on link "Next" at bounding box center [317, 153] width 39 height 17
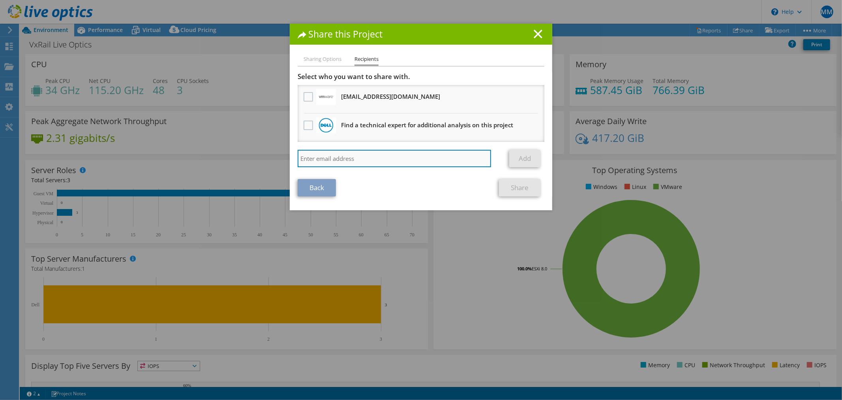
click at [364, 161] on input "search" at bounding box center [394, 158] width 193 height 17
click at [395, 156] on input "search" at bounding box center [394, 158] width 193 height 17
paste input "[EMAIL_ADDRESS][DOMAIN_NAME]"
type input "[EMAIL_ADDRESS][DOMAIN_NAME]"
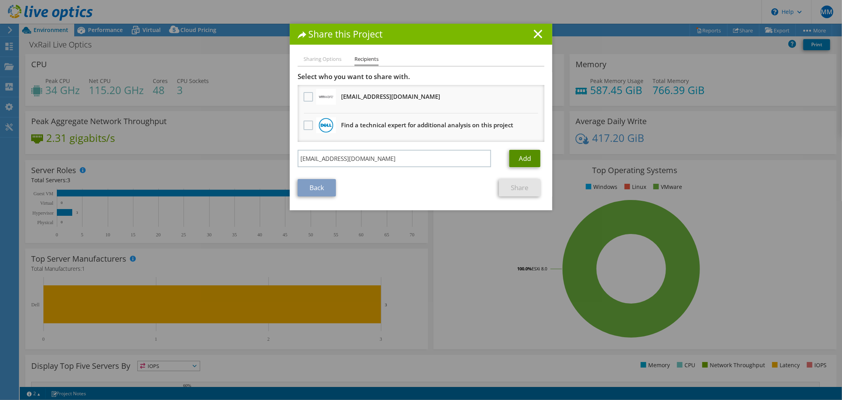
click at [519, 153] on link "Add" at bounding box center [524, 158] width 31 height 17
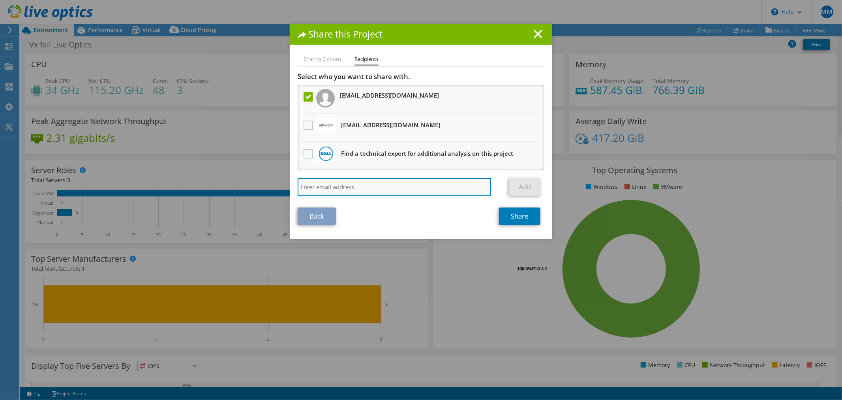
click at [373, 183] on input "search" at bounding box center [394, 186] width 193 height 17
type input "m"
type input "[EMAIL_ADDRESS][DOMAIN_NAME]"
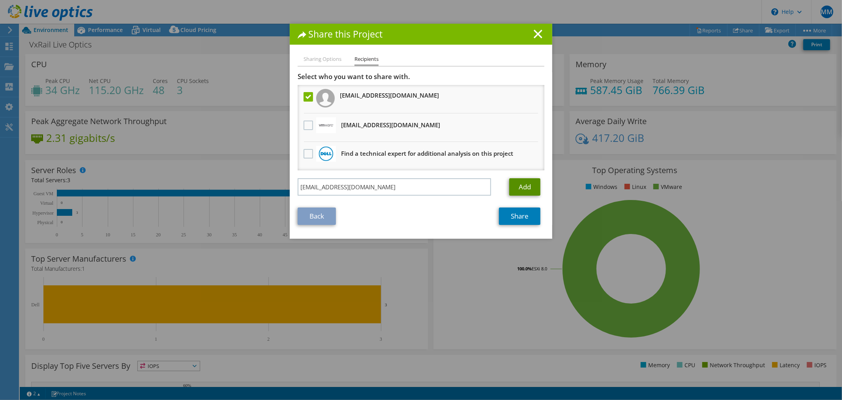
click at [520, 184] on link "Add" at bounding box center [524, 186] width 31 height 17
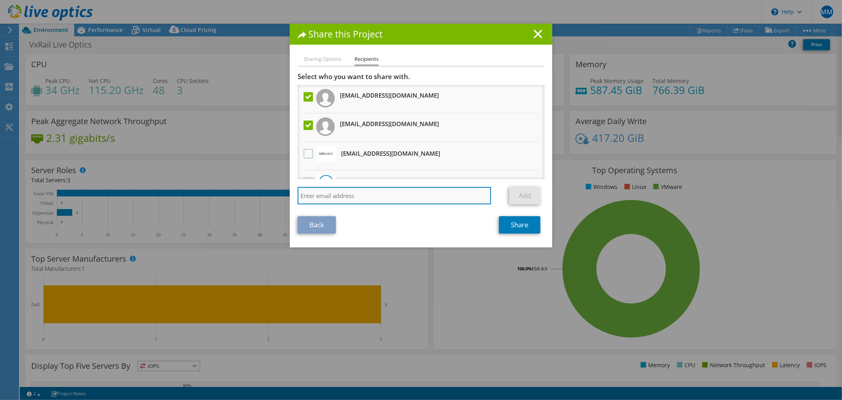
click at [412, 194] on input "search" at bounding box center [394, 195] width 193 height 17
type input "carlito"
drag, startPoint x: 420, startPoint y: 192, endPoint x: 286, endPoint y: 188, distance: 133.9
click at [286, 188] on div "Share this Project Sharing Options Recipients Link other users to this project …" at bounding box center [421, 200] width 842 height 352
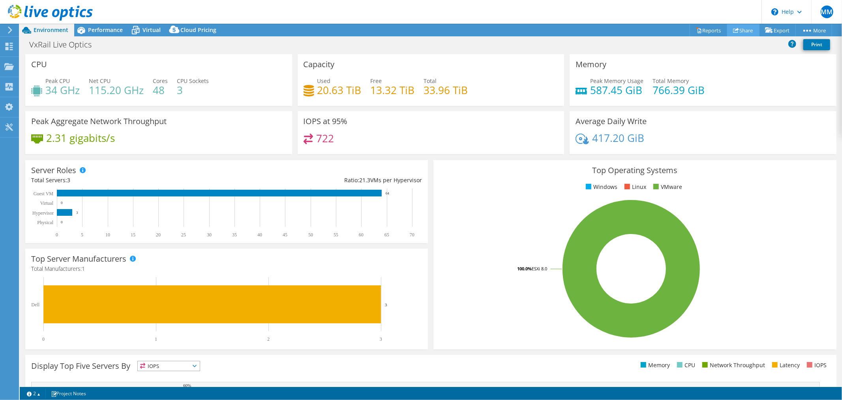
click at [734, 29] on use at bounding box center [736, 30] width 6 height 5
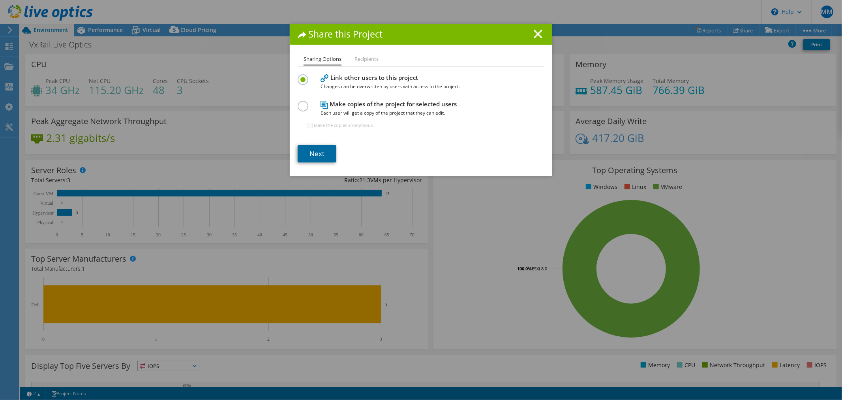
click at [318, 159] on link "Next" at bounding box center [317, 153] width 39 height 17
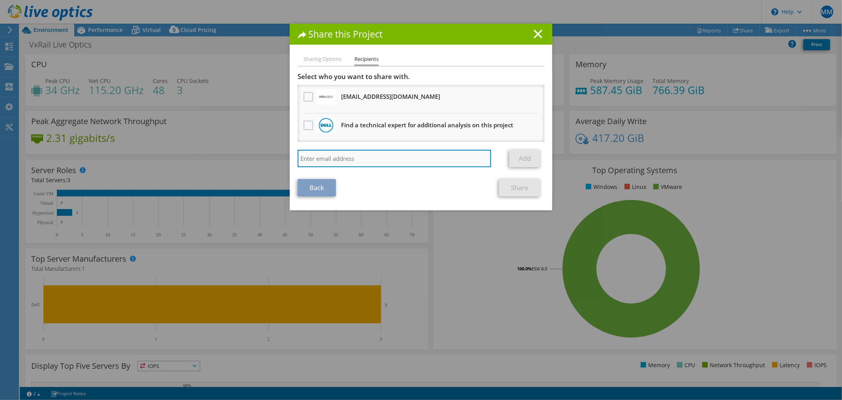
click at [332, 161] on input "search" at bounding box center [394, 158] width 193 height 17
paste input "[EMAIL_ADDRESS][DOMAIN_NAME]"
type input "[EMAIL_ADDRESS][DOMAIN_NAME]"
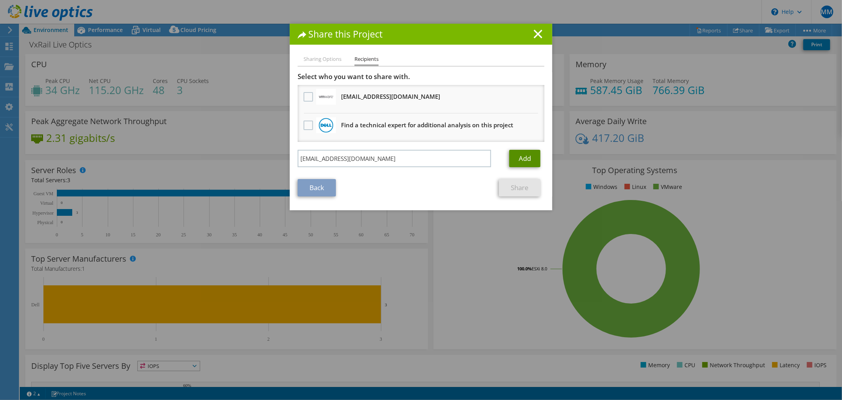
click at [516, 160] on link "Add" at bounding box center [524, 158] width 31 height 17
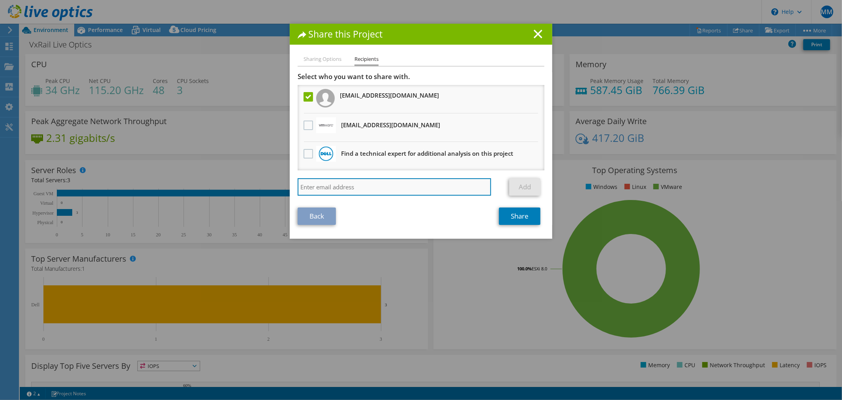
click at [386, 180] on input "search" at bounding box center [394, 186] width 193 height 17
type input "[EMAIL_ADDRESS][DOMAIN_NAME]"
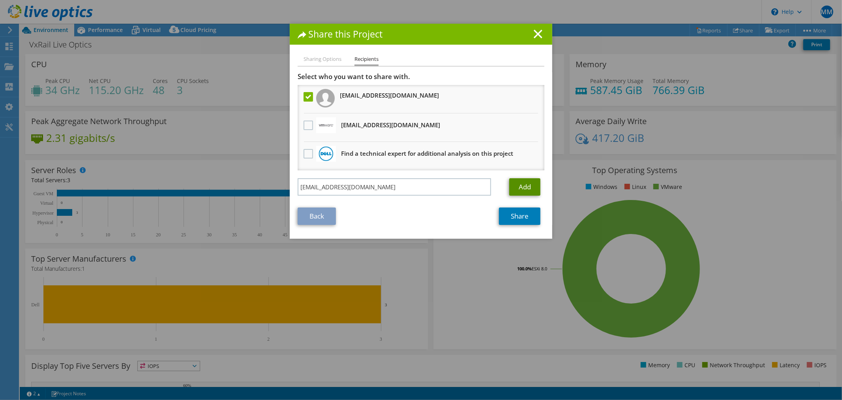
click at [525, 187] on link "Add" at bounding box center [524, 186] width 31 height 17
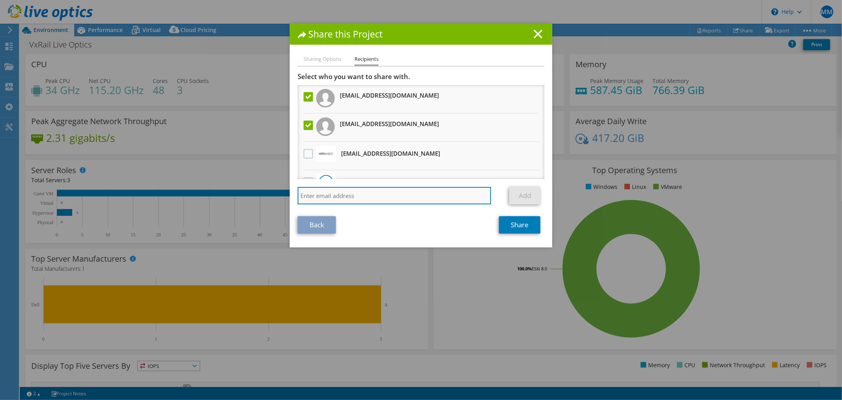
click at [396, 196] on input "search" at bounding box center [394, 195] width 193 height 17
click at [374, 194] on input "cgdandoy" at bounding box center [394, 195] width 193 height 17
paste input "@trends.com.ph"
type input "[EMAIL_ADDRESS][DOMAIN_NAME]"
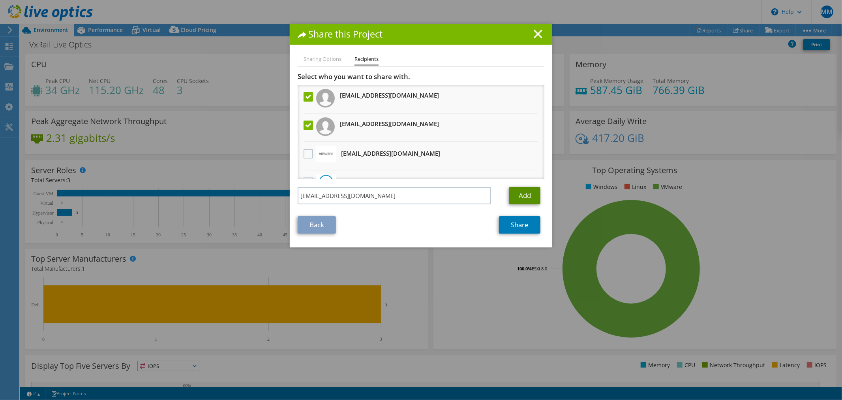
click at [522, 194] on link "Add" at bounding box center [524, 195] width 31 height 17
click at [516, 227] on link "Share" at bounding box center [519, 224] width 41 height 17
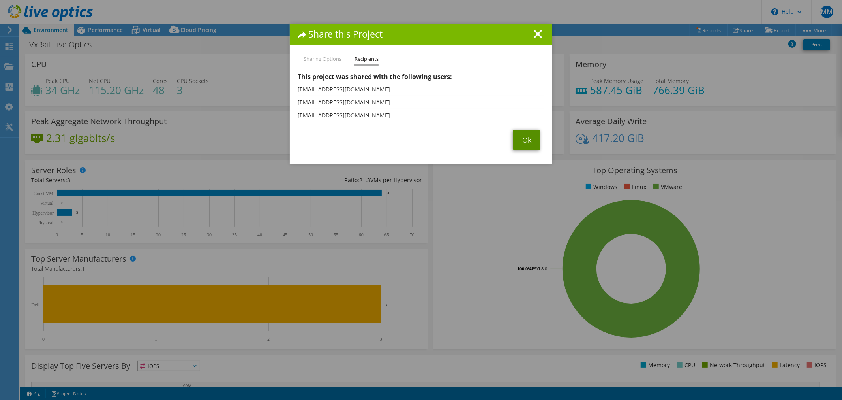
click at [522, 141] on link "Ok" at bounding box center [526, 140] width 27 height 21
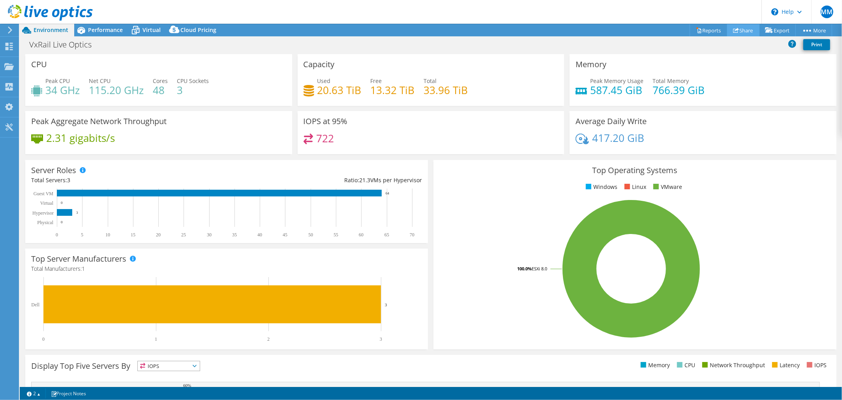
click at [736, 28] on link "Share" at bounding box center [743, 30] width 32 height 12
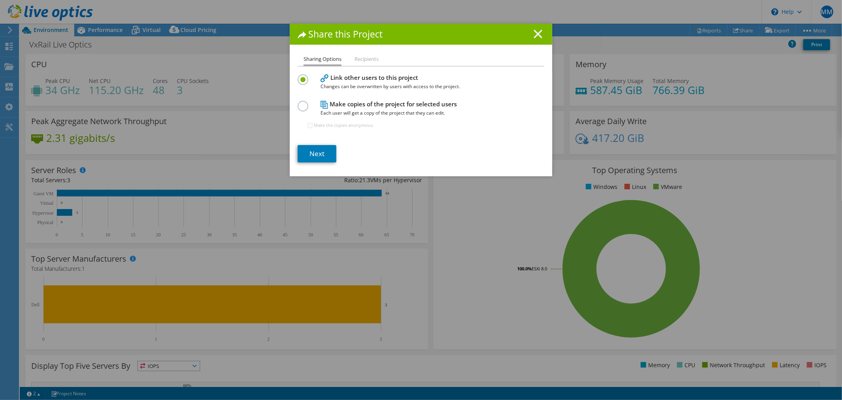
click at [534, 34] on line at bounding box center [538, 34] width 8 height 8
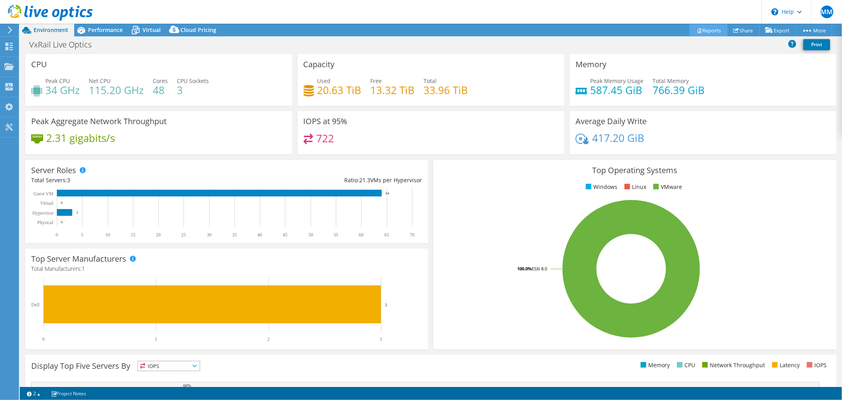
click at [710, 30] on link "Reports" at bounding box center [709, 30] width 38 height 12
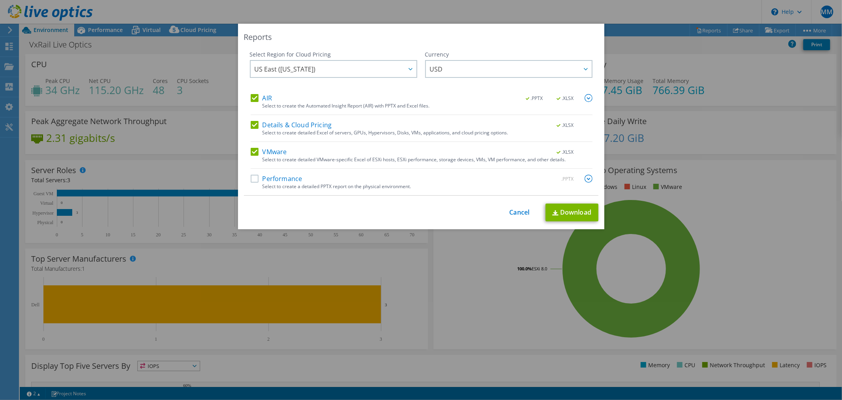
click at [254, 180] on label "Performance" at bounding box center [277, 179] width 52 height 8
click at [0, 0] on input "Performance" at bounding box center [0, 0] width 0 height 0
click at [251, 98] on label "AIR" at bounding box center [261, 98] width 21 height 8
click at [0, 0] on input "AIR" at bounding box center [0, 0] width 0 height 0
click at [251, 126] on label "Details & Cloud Pricing" at bounding box center [291, 125] width 81 height 8
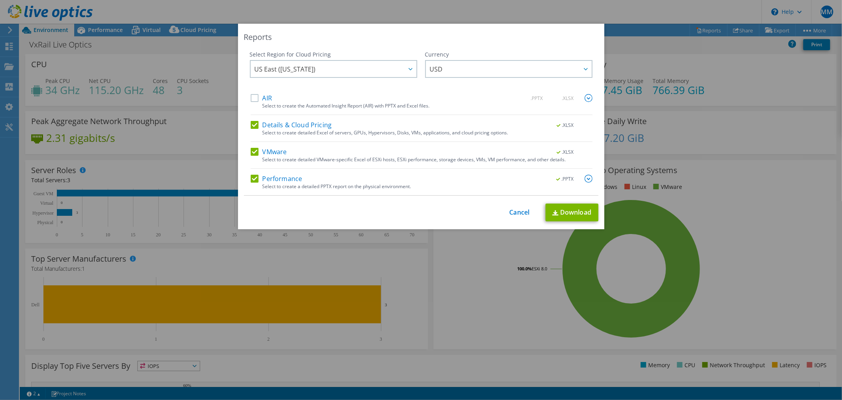
click at [0, 0] on input "Details & Cloud Pricing" at bounding box center [0, 0] width 0 height 0
click at [251, 157] on div "VMware .XLSX Select to create detailed VMware-specific Excel of ESXi hosts, ESX…" at bounding box center [422, 158] width 342 height 21
click at [585, 180] on img at bounding box center [589, 179] width 8 height 8
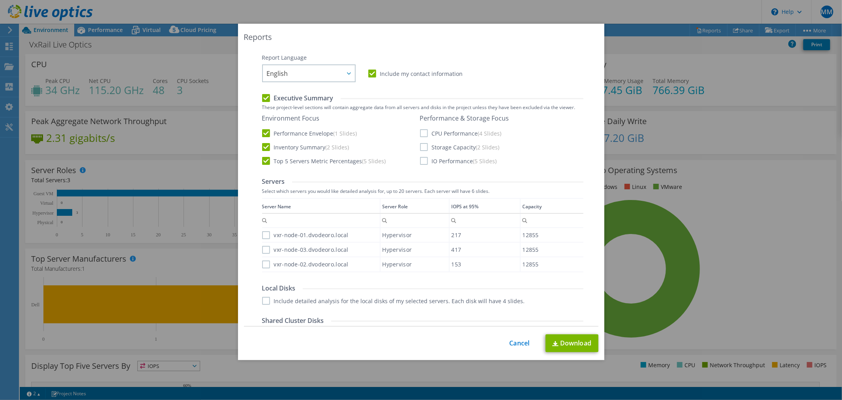
scroll to position [131, 0]
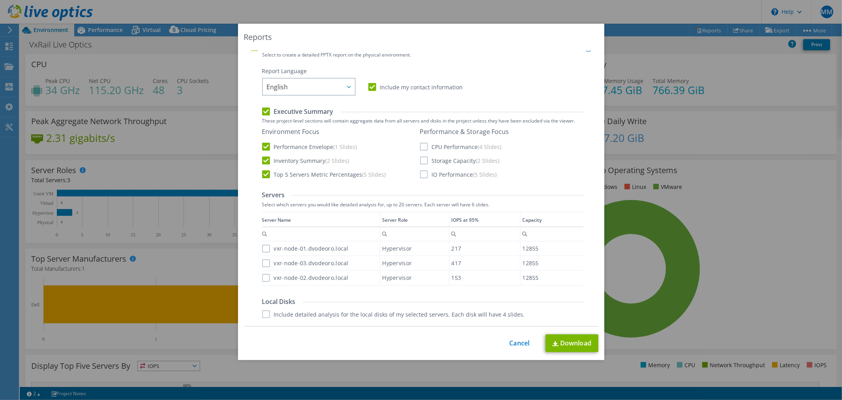
click at [444, 151] on div "Performance & Storage Focus CPU Performance (4 Slides) Storage Capacity (2 Slid…" at bounding box center [464, 153] width 89 height 51
click at [442, 161] on label "Storage Capacity (2 Slides)" at bounding box center [460, 160] width 80 height 8
click at [0, 0] on input "Storage Capacity (2 Slides)" at bounding box center [0, 0] width 0 height 0
click at [446, 146] on label "CPU Performance (4 Slides)" at bounding box center [461, 147] width 82 height 8
click at [0, 0] on input "CPU Performance (4 Slides)" at bounding box center [0, 0] width 0 height 0
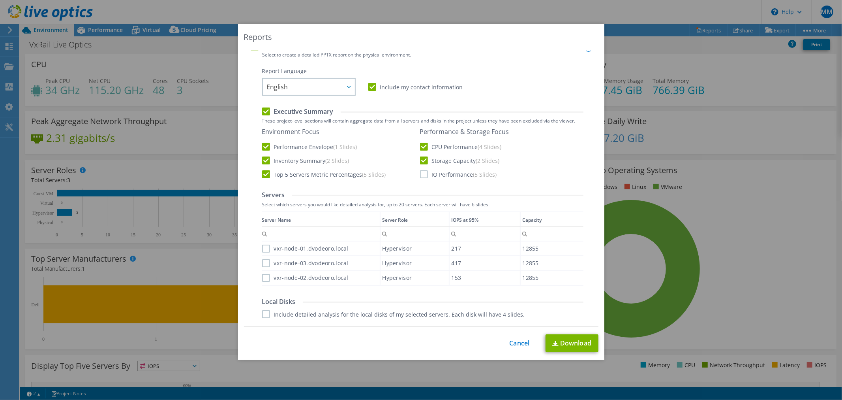
click at [439, 174] on label "IO Performance (5 Slides)" at bounding box center [458, 174] width 77 height 8
click at [0, 0] on input "IO Performance (5 Slides)" at bounding box center [0, 0] width 0 height 0
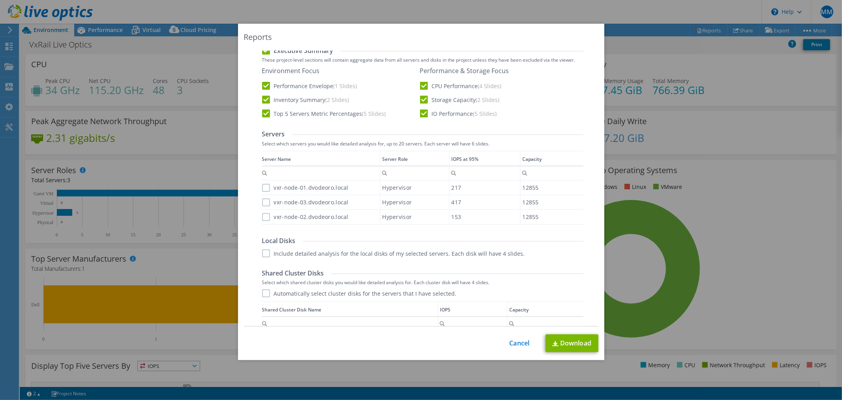
scroll to position [263, 0]
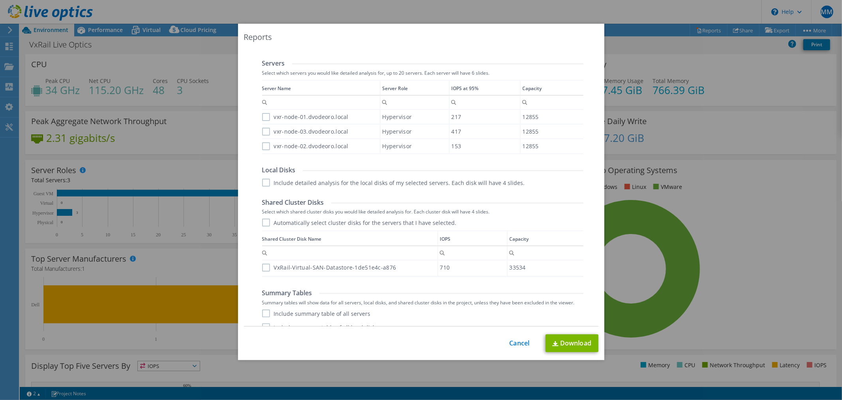
click at [266, 224] on label "Automatically select cluster disks for the servers that I have selected." at bounding box center [359, 222] width 195 height 8
click at [0, 0] on input "Automatically select cluster disks for the servers that I have selected." at bounding box center [0, 0] width 0 height 0
click at [265, 147] on label "vxr-node-02.dvodeoro.local" at bounding box center [305, 146] width 86 height 8
click at [0, 0] on input "vxr-node-02.dvodeoro.local" at bounding box center [0, 0] width 0 height 0
drag, startPoint x: 261, startPoint y: 131, endPoint x: 263, endPoint y: 125, distance: 6.6
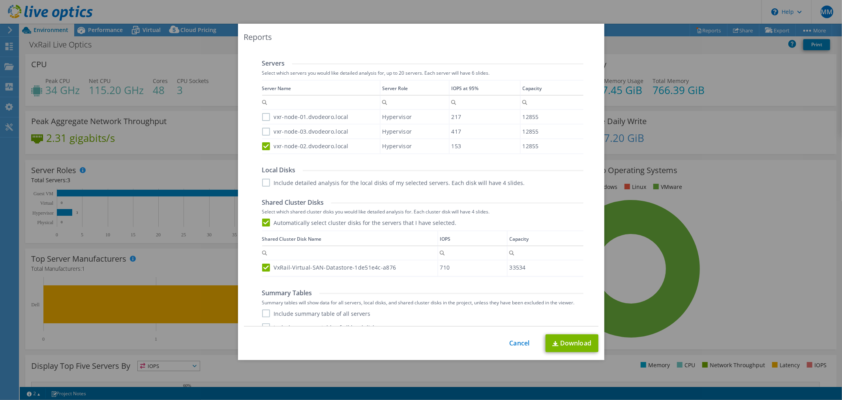
click at [262, 131] on label "vxr-node-03.dvodeoro.local" at bounding box center [305, 132] width 86 height 8
click at [0, 0] on input "vxr-node-03.dvodeoro.local" at bounding box center [0, 0] width 0 height 0
click at [263, 118] on label "vxr-node-01.dvodeoro.local" at bounding box center [305, 117] width 86 height 8
click at [0, 0] on input "vxr-node-01.dvodeoro.local" at bounding box center [0, 0] width 0 height 0
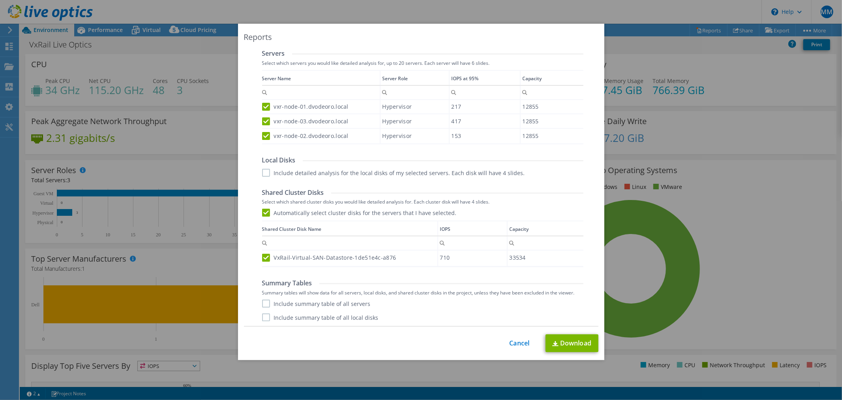
scroll to position [287, 0]
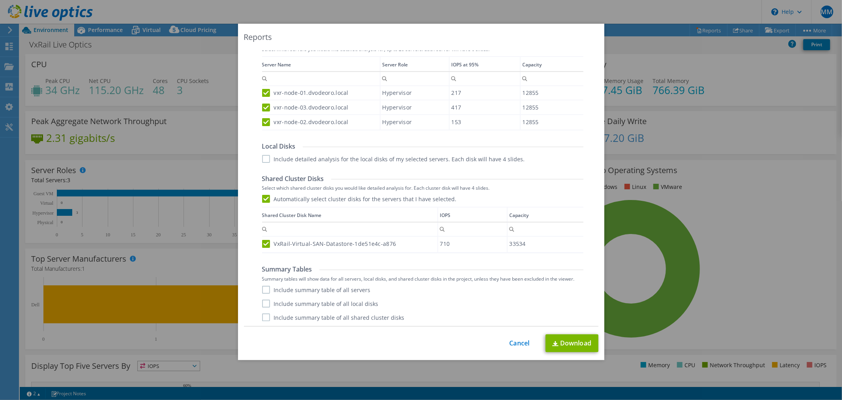
drag, startPoint x: 345, startPoint y: 283, endPoint x: 345, endPoint y: 289, distance: 5.9
click at [345, 283] on div "Summary Tables Summary tables will show data for all servers, local disks, and …" at bounding box center [422, 293] width 321 height 56
drag, startPoint x: 345, startPoint y: 289, endPoint x: 351, endPoint y: 299, distance: 11.3
click at [346, 289] on label "Include summary table of all servers" at bounding box center [316, 289] width 109 height 8
click at [0, 0] on input "Include summary table of all servers" at bounding box center [0, 0] width 0 height 0
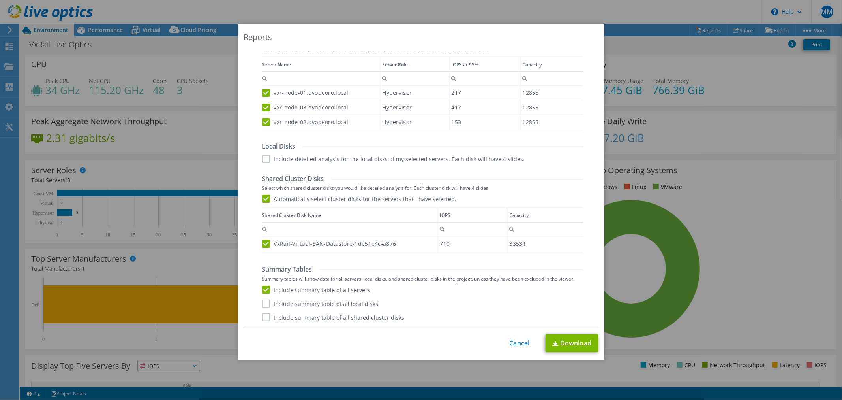
click at [354, 317] on label "Include summary table of all shared cluster disks" at bounding box center [333, 317] width 143 height 8
click at [0, 0] on input "Include summary table of all shared cluster disks" at bounding box center [0, 0] width 0 height 0
drag, startPoint x: 352, startPoint y: 301, endPoint x: 357, endPoint y: 304, distance: 6.4
click at [352, 301] on label "Include summary table of all local disks" at bounding box center [320, 303] width 116 height 8
click at [0, 0] on input "Include summary table of all local disks" at bounding box center [0, 0] width 0 height 0
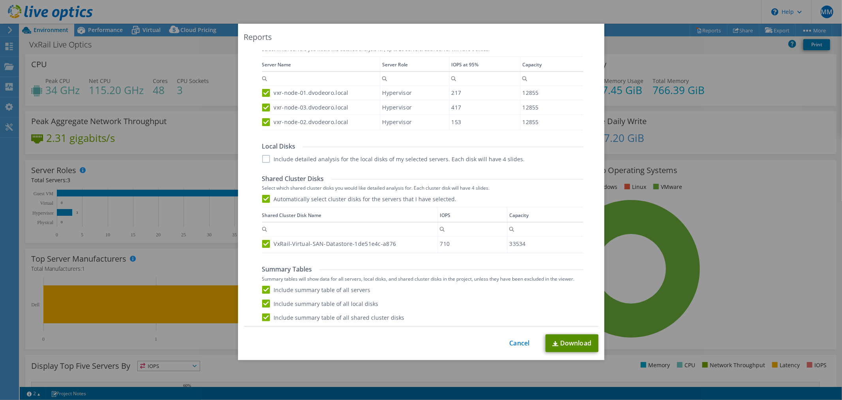
click at [561, 344] on link "Download" at bounding box center [572, 343] width 53 height 18
click at [332, 17] on div "Reports Select Region for Cloud Pricing Asia Pacific (Hong Kong) Asia Pacific (…" at bounding box center [421, 200] width 842 height 400
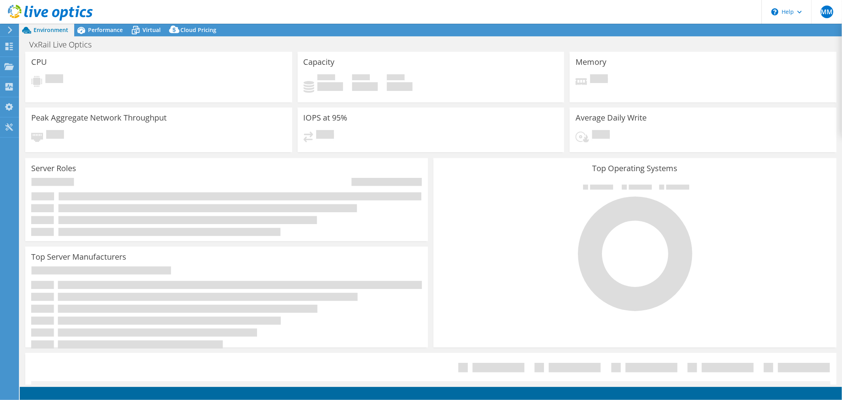
select select "USD"
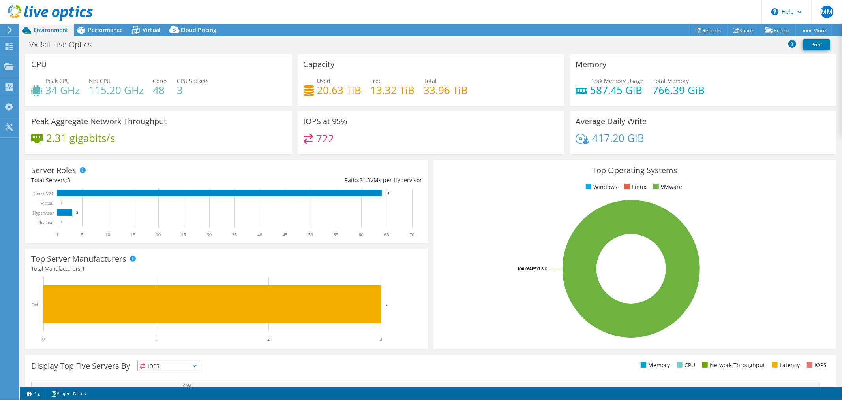
scroll to position [88, 0]
click at [739, 29] on link "Share" at bounding box center [743, 30] width 32 height 12
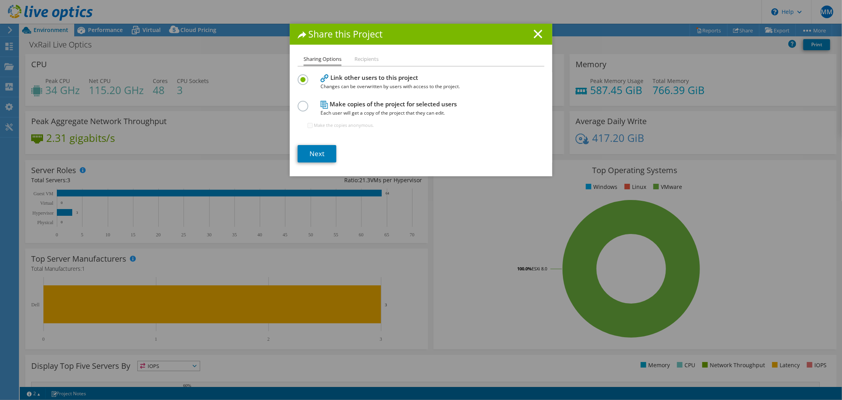
click at [301, 103] on label at bounding box center [305, 102] width 14 height 2
click at [0, 0] on input "radio" at bounding box center [0, 0] width 0 height 0
click at [315, 154] on link "Next" at bounding box center [317, 153] width 39 height 17
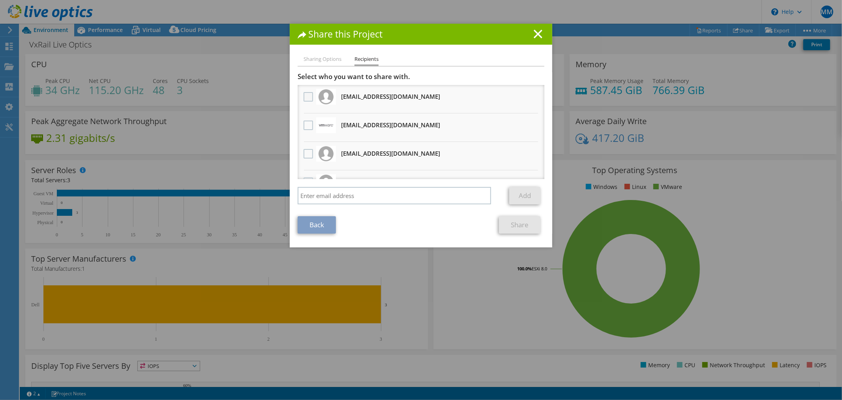
click at [305, 96] on label at bounding box center [309, 96] width 11 height 9
click at [0, 0] on input "checkbox" at bounding box center [0, 0] width 0 height 0
click at [514, 225] on link "Share" at bounding box center [519, 224] width 41 height 17
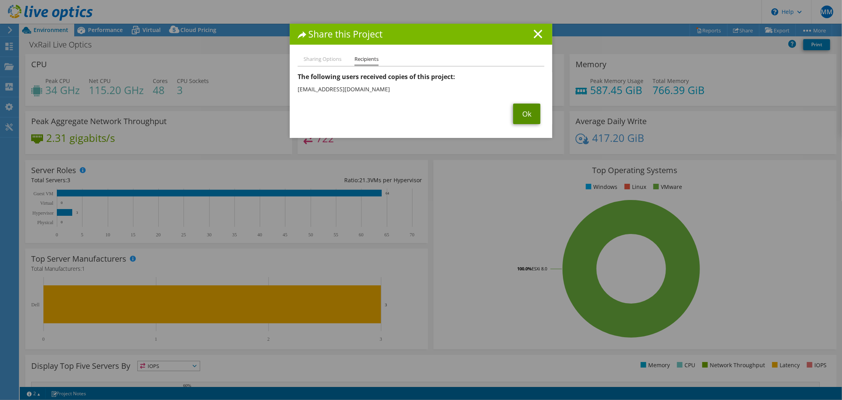
click at [520, 114] on link "Ok" at bounding box center [526, 113] width 27 height 21
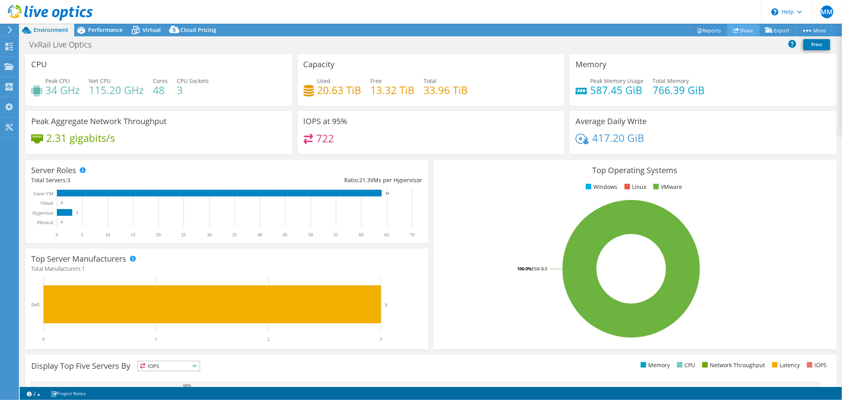
click at [740, 30] on link "Share" at bounding box center [743, 30] width 32 height 12
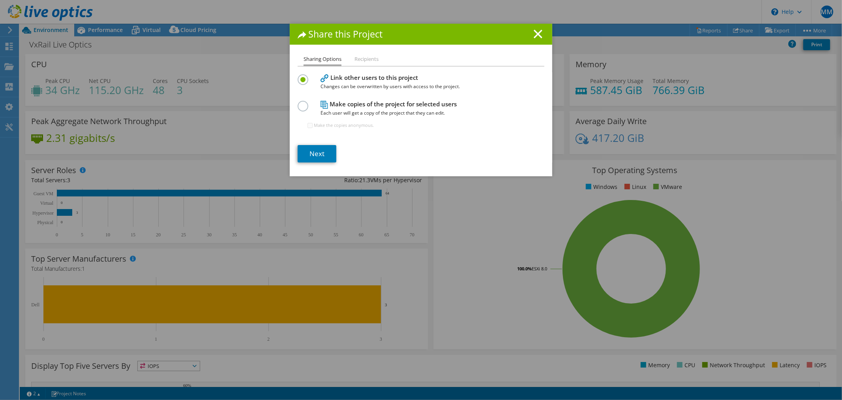
drag, startPoint x: 325, startPoint y: 105, endPoint x: 321, endPoint y: 107, distance: 4.8
click at [325, 105] on h4 "Make copies of the project for selected users Each user will get a copy of the …" at bounding box center [419, 108] width 197 height 18
click at [298, 103] on label at bounding box center [305, 102] width 14 height 2
click at [0, 0] on input "radio" at bounding box center [0, 0] width 0 height 0
click at [313, 155] on link "Next" at bounding box center [317, 153] width 39 height 17
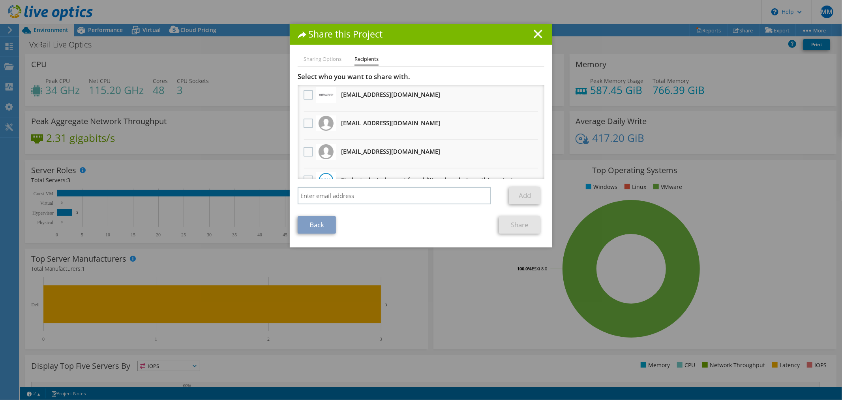
scroll to position [44, 0]
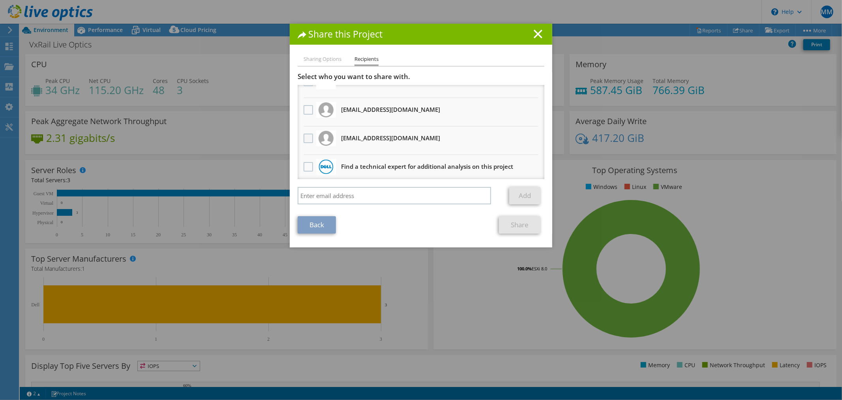
drag, startPoint x: 307, startPoint y: 137, endPoint x: 353, endPoint y: 173, distance: 57.4
click at [307, 137] on label at bounding box center [309, 137] width 11 height 9
click at [0, 0] on input "checkbox" at bounding box center [0, 0] width 0 height 0
click at [514, 227] on link "Share" at bounding box center [519, 224] width 41 height 17
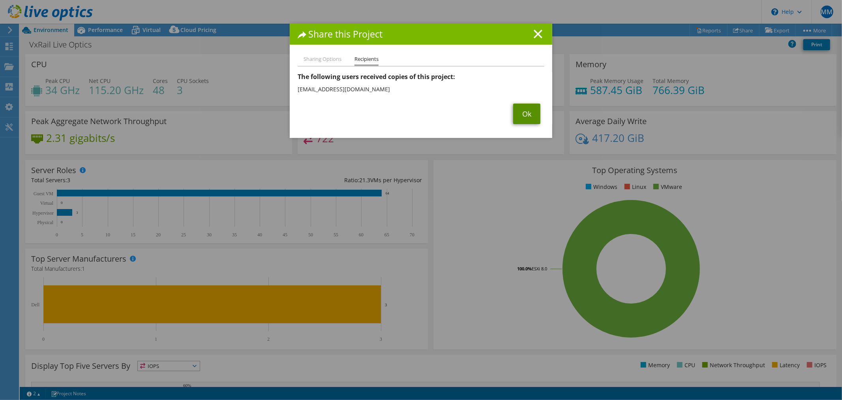
click at [520, 115] on link "Ok" at bounding box center [526, 113] width 27 height 21
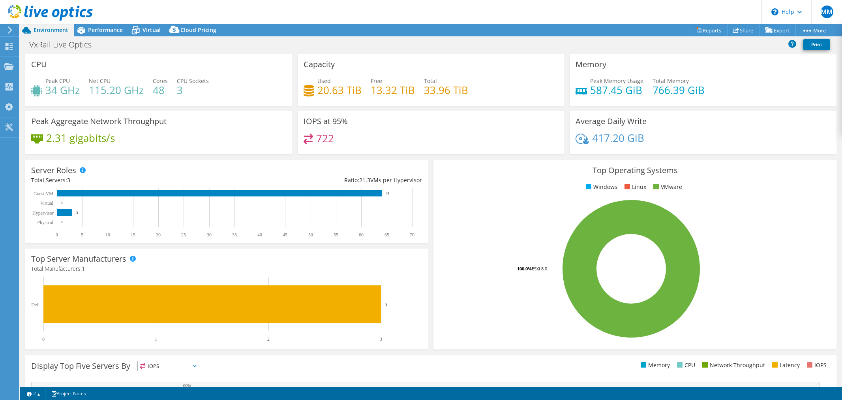
select select "USD"
